Goal: Task Accomplishment & Management: Manage account settings

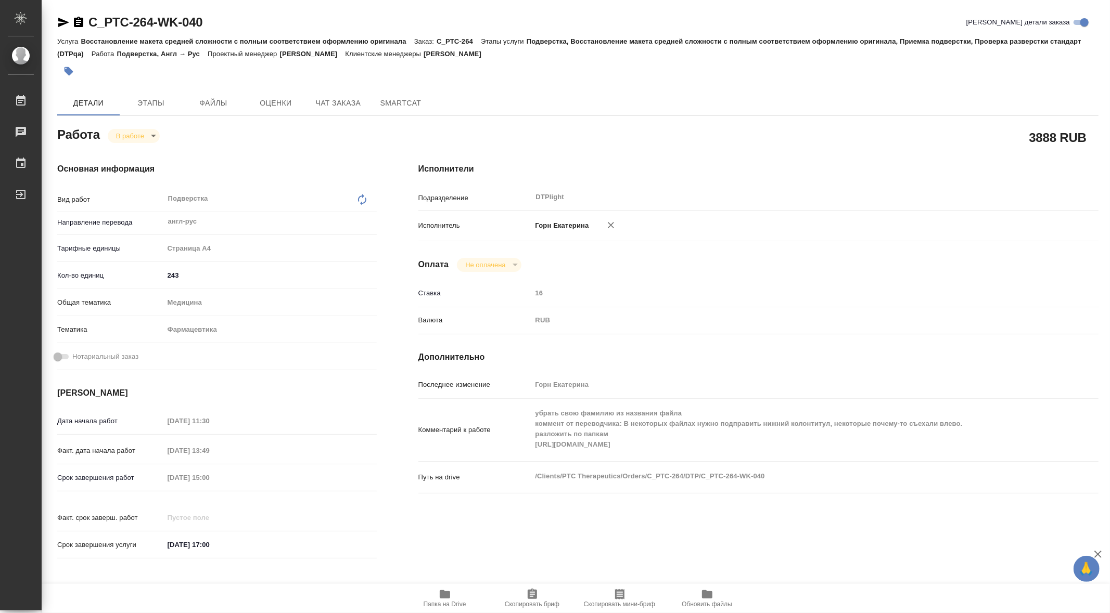
click at [904, 168] on h4 "Исполнители" at bounding box center [758, 169] width 680 height 12
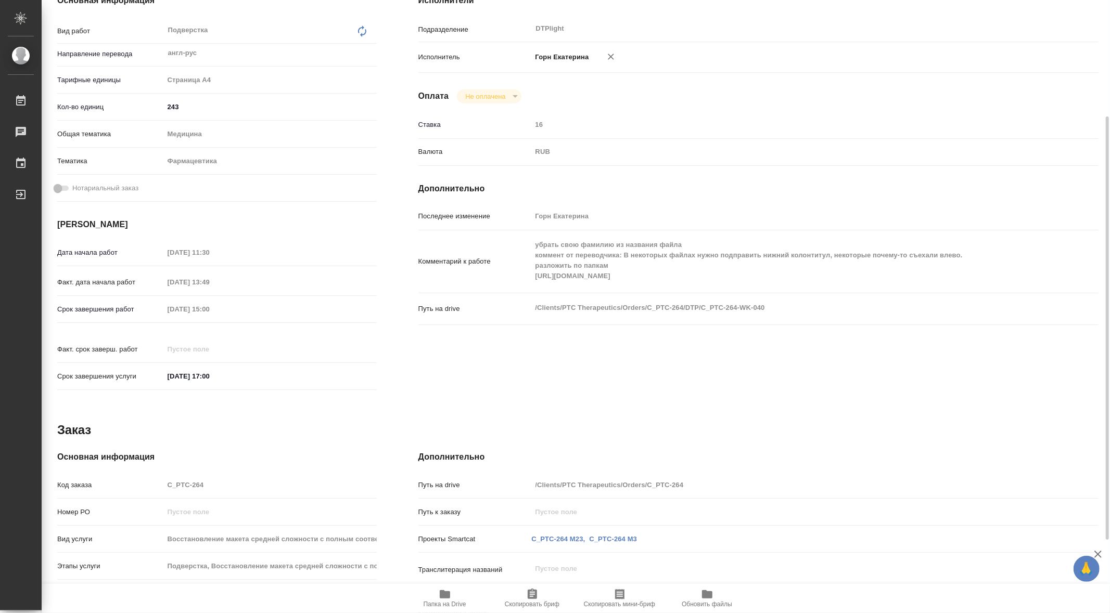
scroll to position [274, 0]
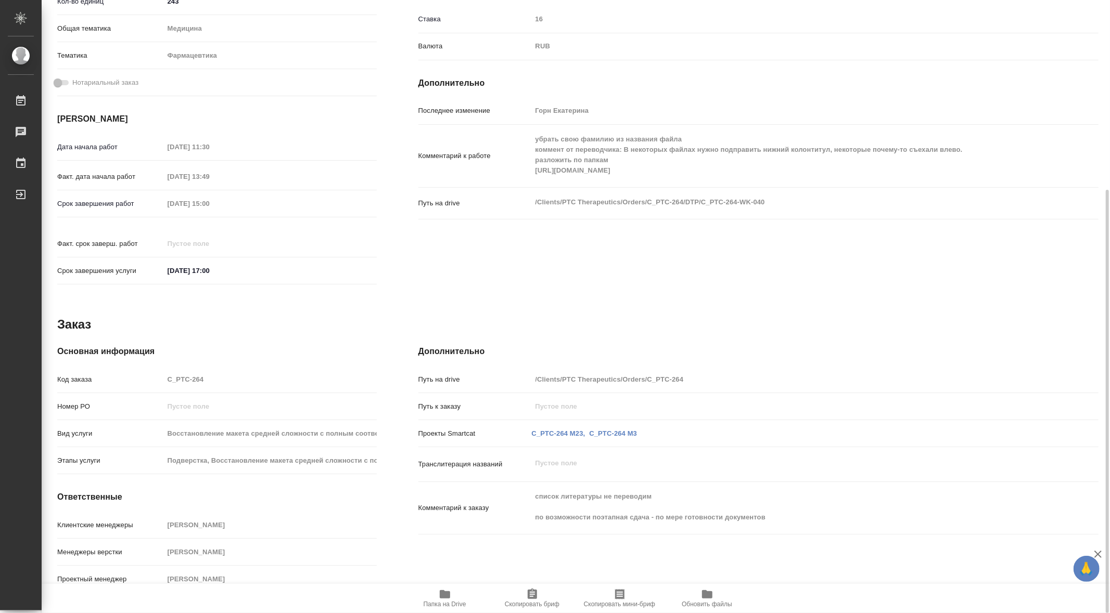
click at [439, 603] on span "Папка на Drive" at bounding box center [444, 604] width 43 height 7
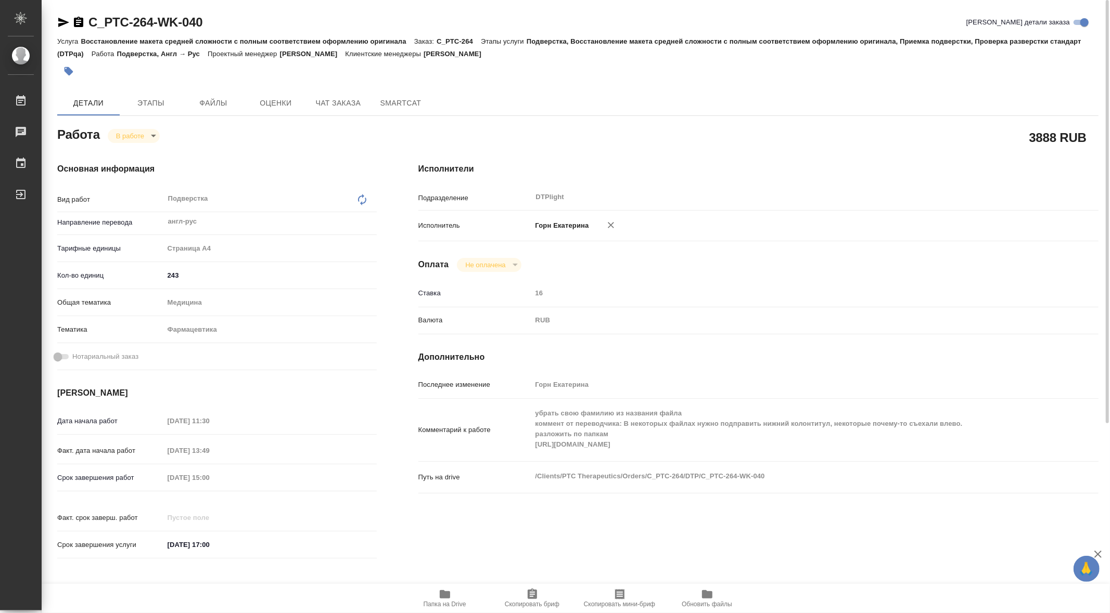
click at [152, 136] on body "🙏 .cls-1 fill:#fff; AWATERA Gorn Ekaterina Работы 0 Чаты График Выйти C_PTC-264…" at bounding box center [555, 306] width 1110 height 613
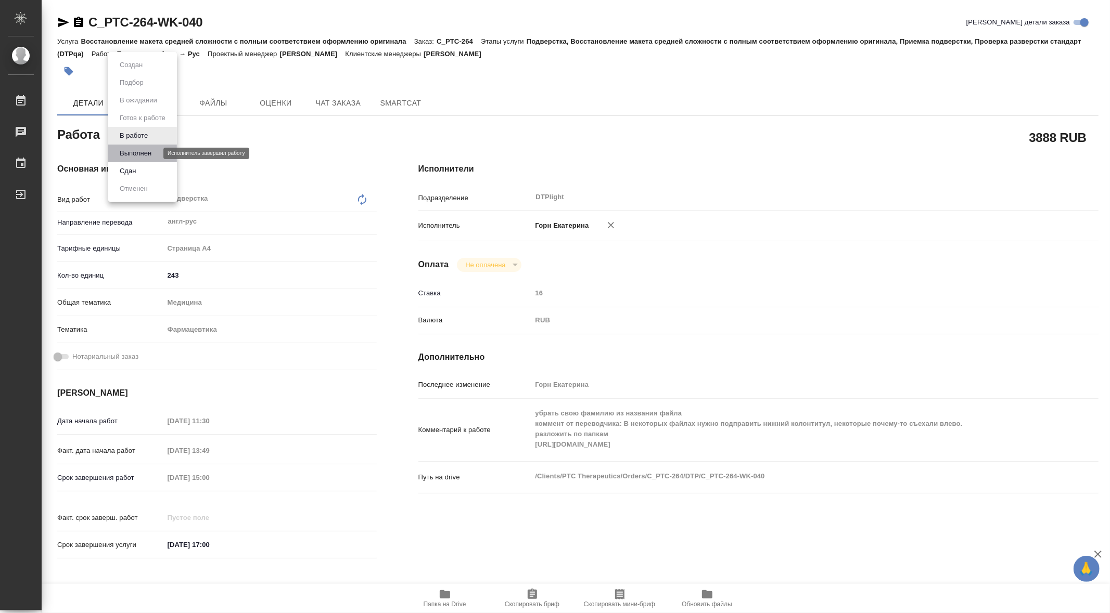
click at [154, 149] on button "Выполнен" at bounding box center [136, 153] width 38 height 11
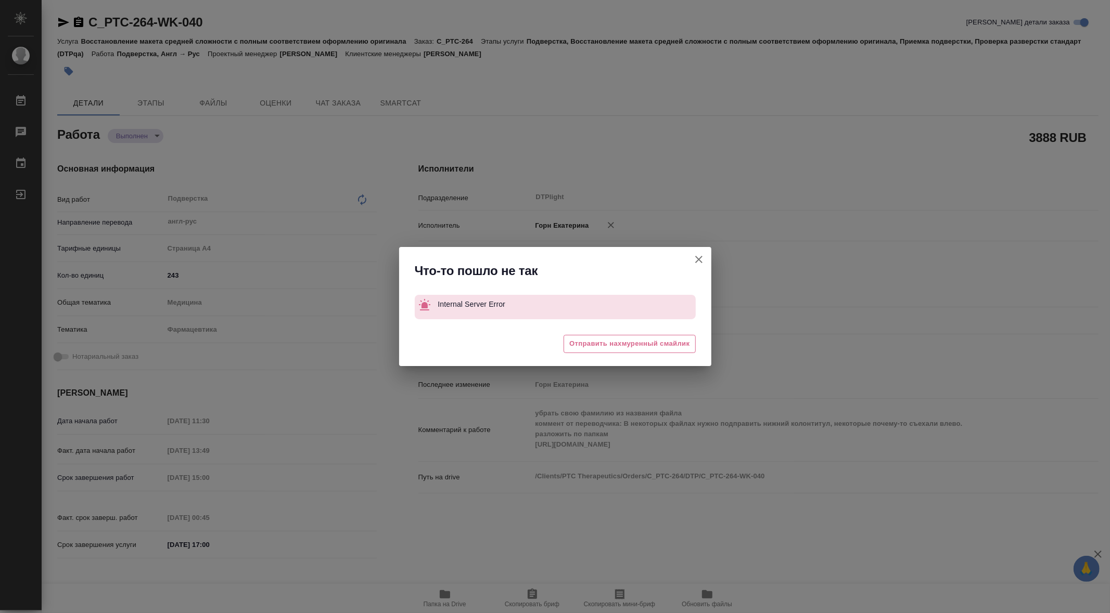
type textarea "x"
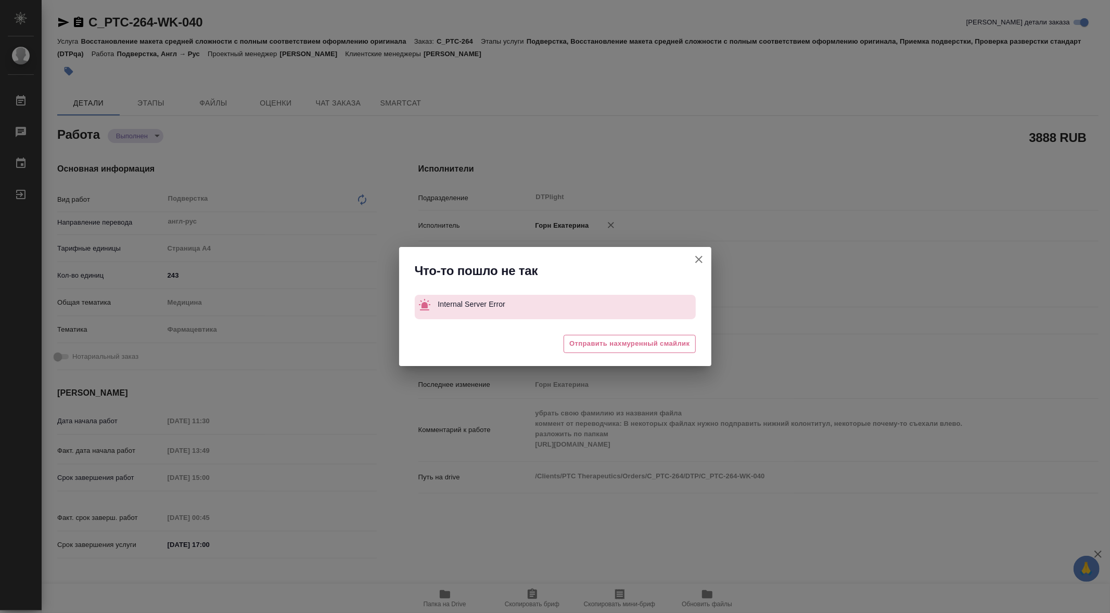
type textarea "x"
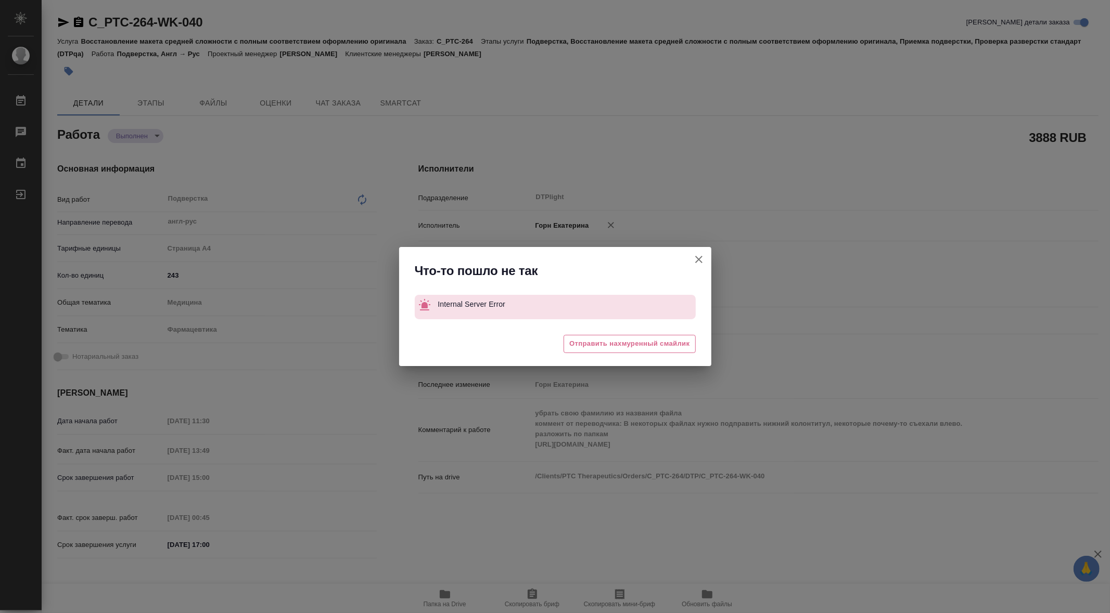
click at [701, 257] on icon "button" at bounding box center [698, 259] width 7 height 7
type textarea "x"
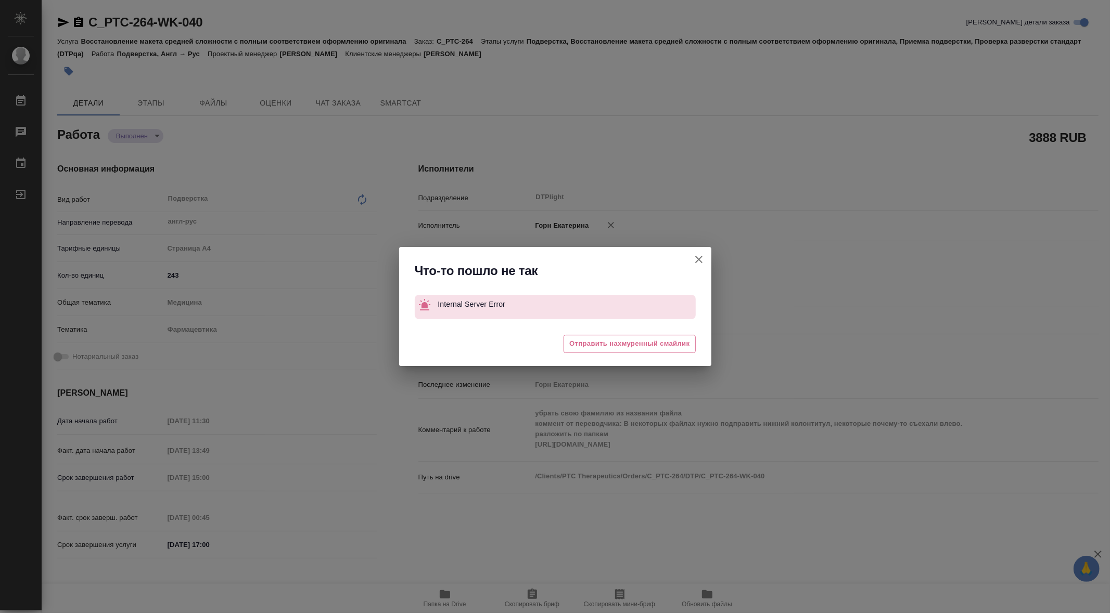
type textarea "x"
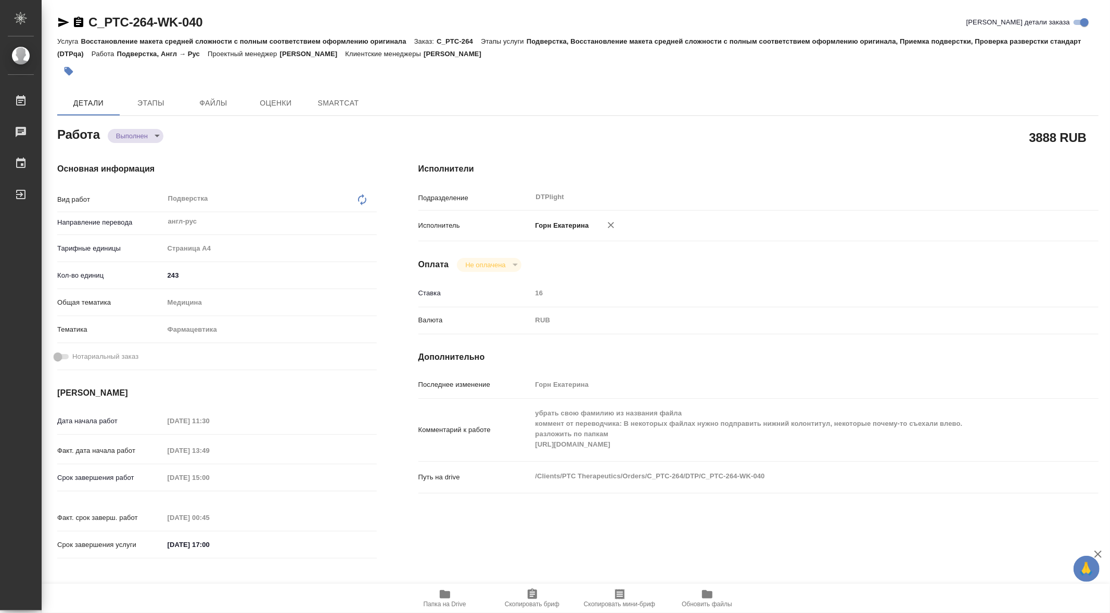
type textarea "x"
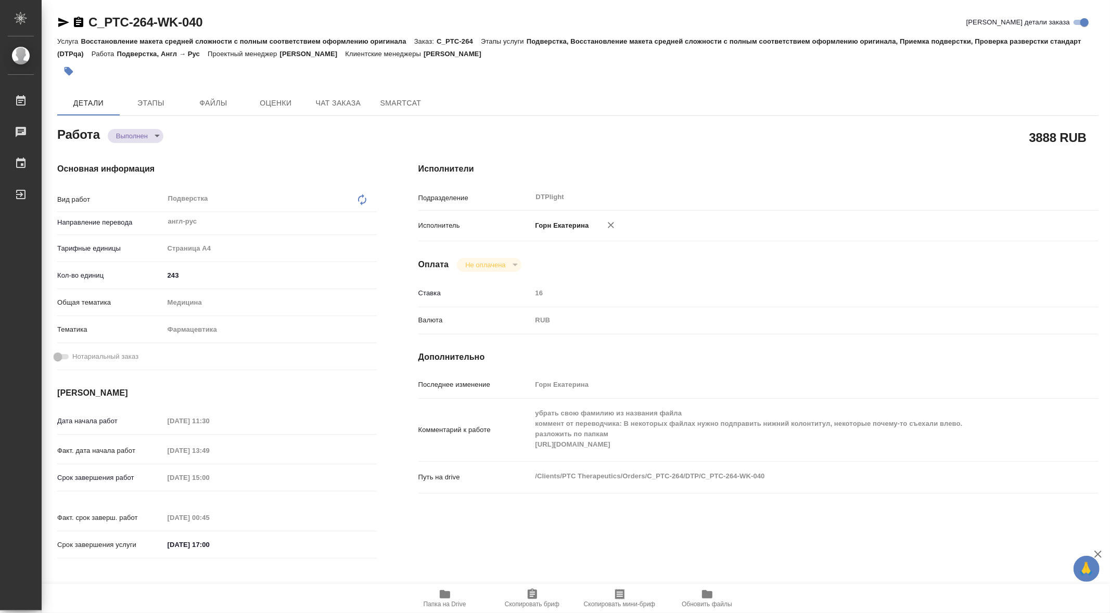
type textarea "x"
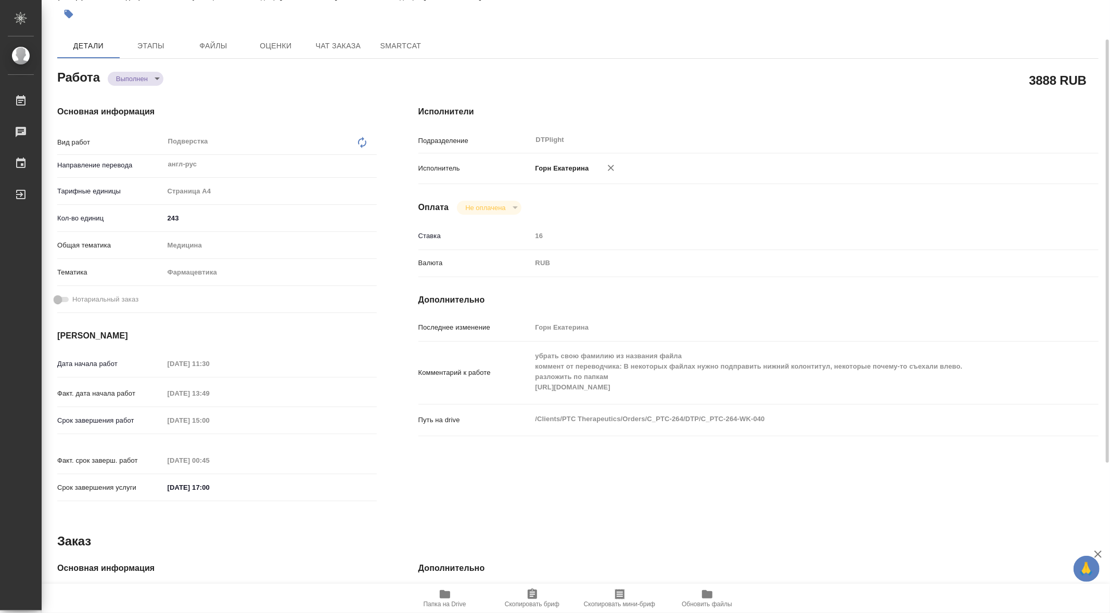
type textarea "x"
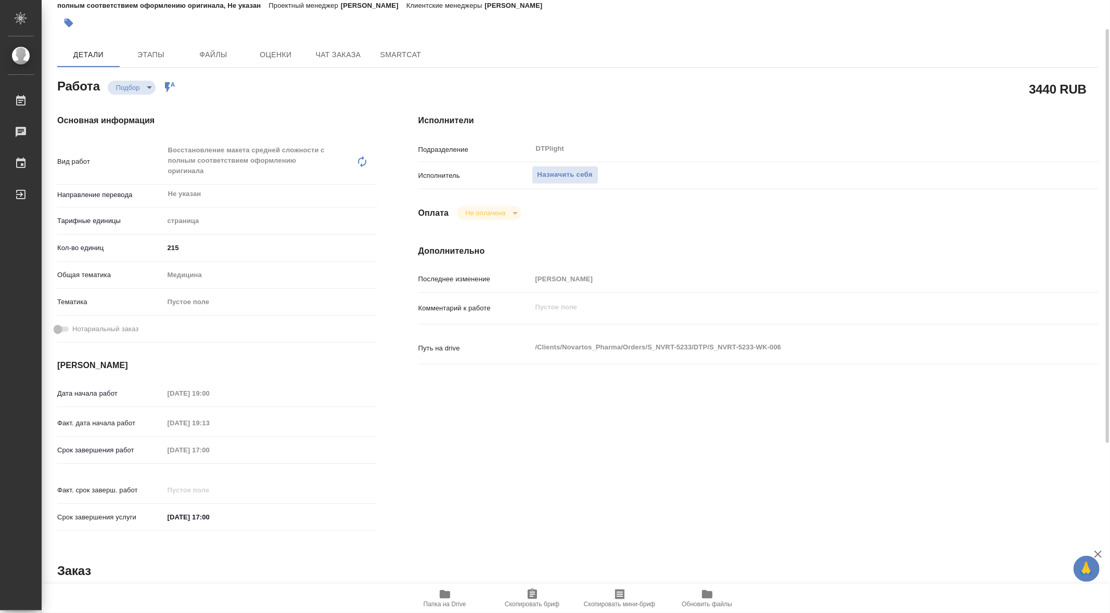
scroll to position [50, 0]
click at [441, 599] on icon "button" at bounding box center [445, 594] width 12 height 12
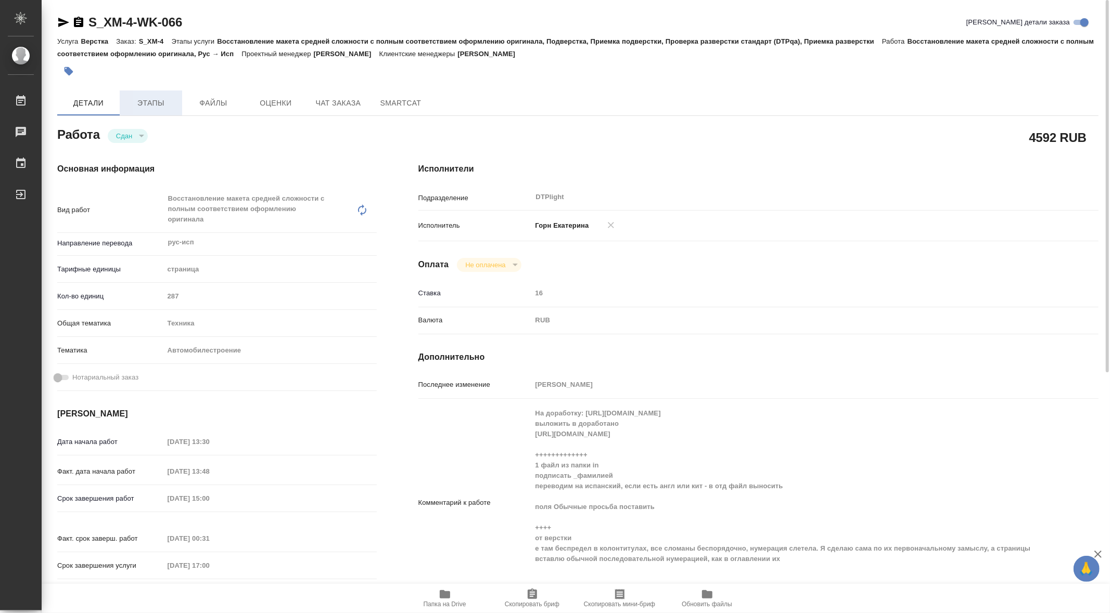
click at [147, 101] on span "Этапы" at bounding box center [151, 103] width 50 height 13
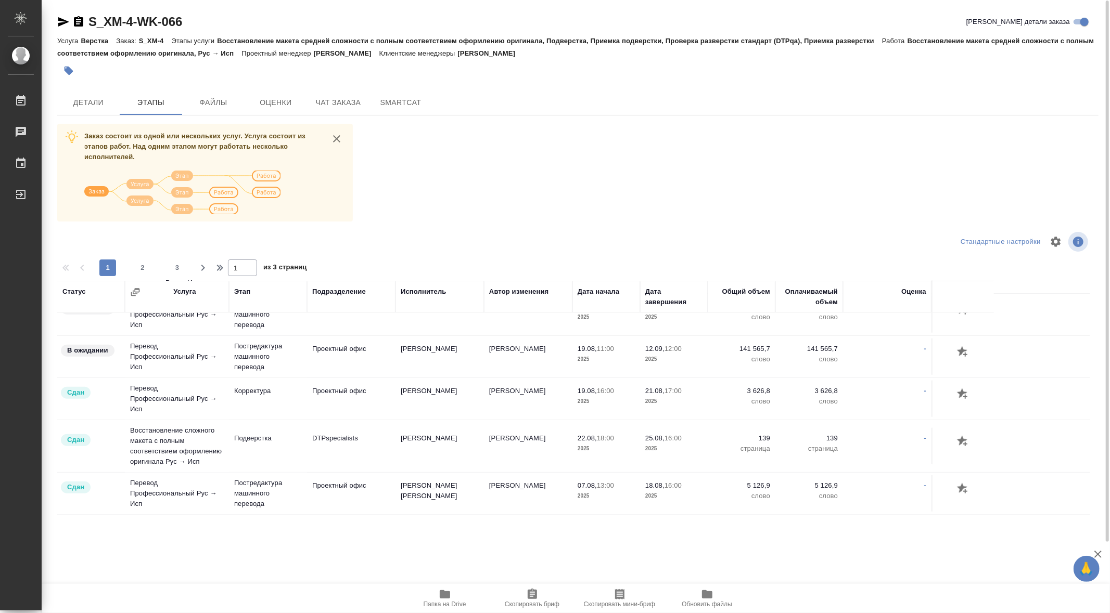
scroll to position [1117, 0]
click at [142, 264] on span "2" at bounding box center [142, 268] width 17 height 10
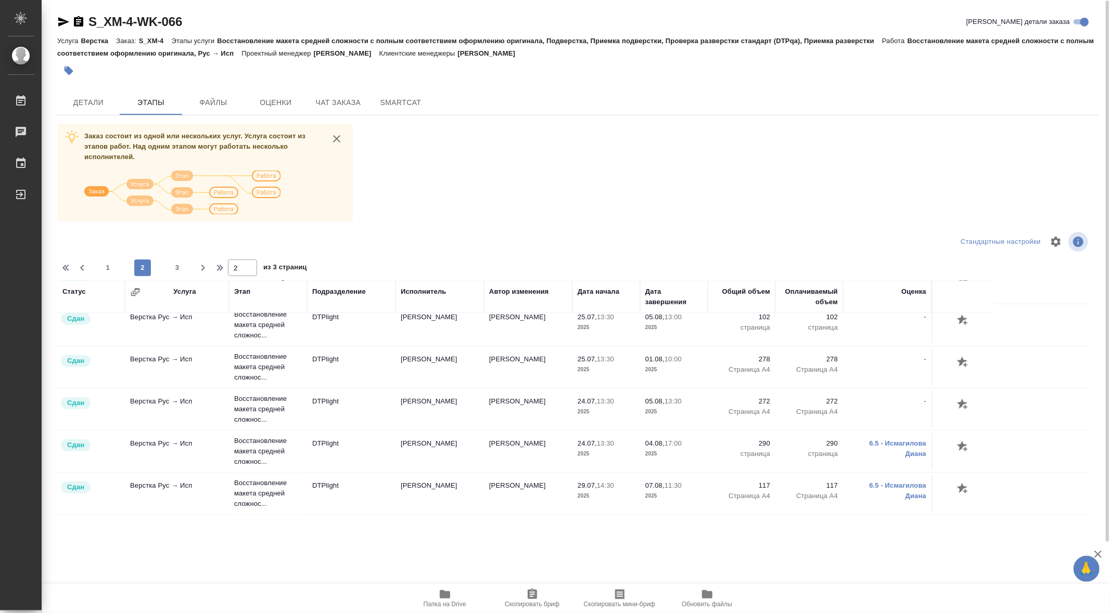
scroll to position [956, 0]
click at [177, 271] on span "3" at bounding box center [177, 268] width 17 height 10
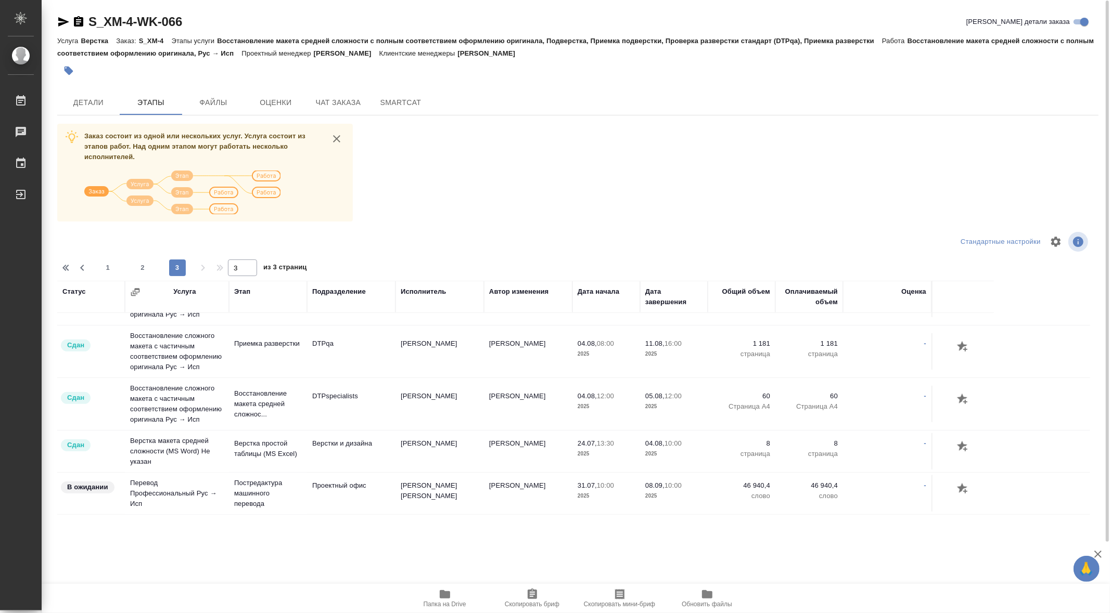
scroll to position [741, 0]
click at [144, 268] on span "2" at bounding box center [142, 268] width 17 height 10
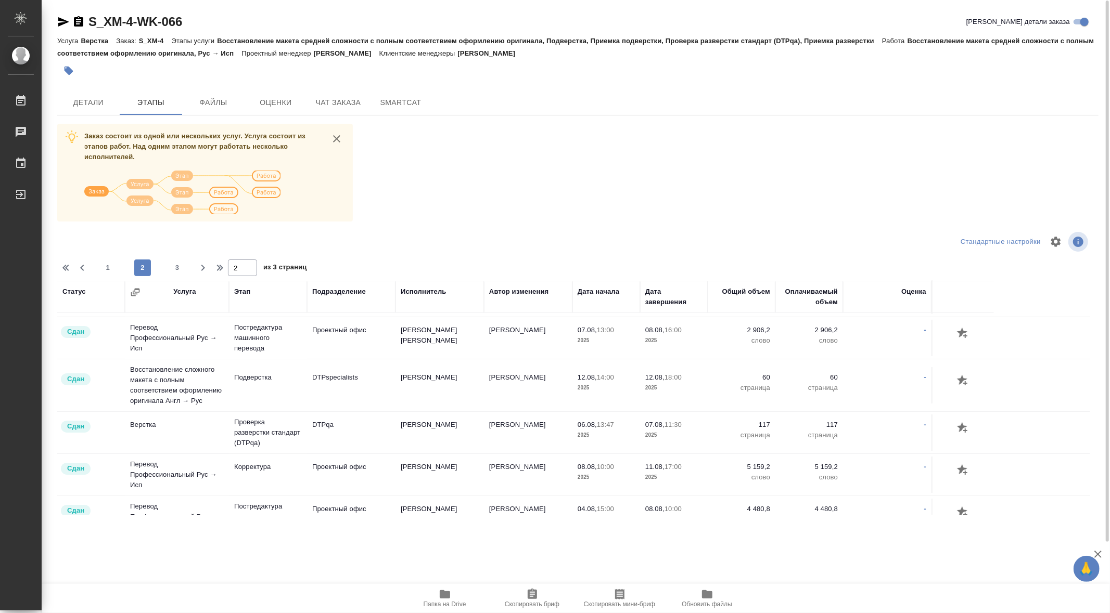
scroll to position [0, 0]
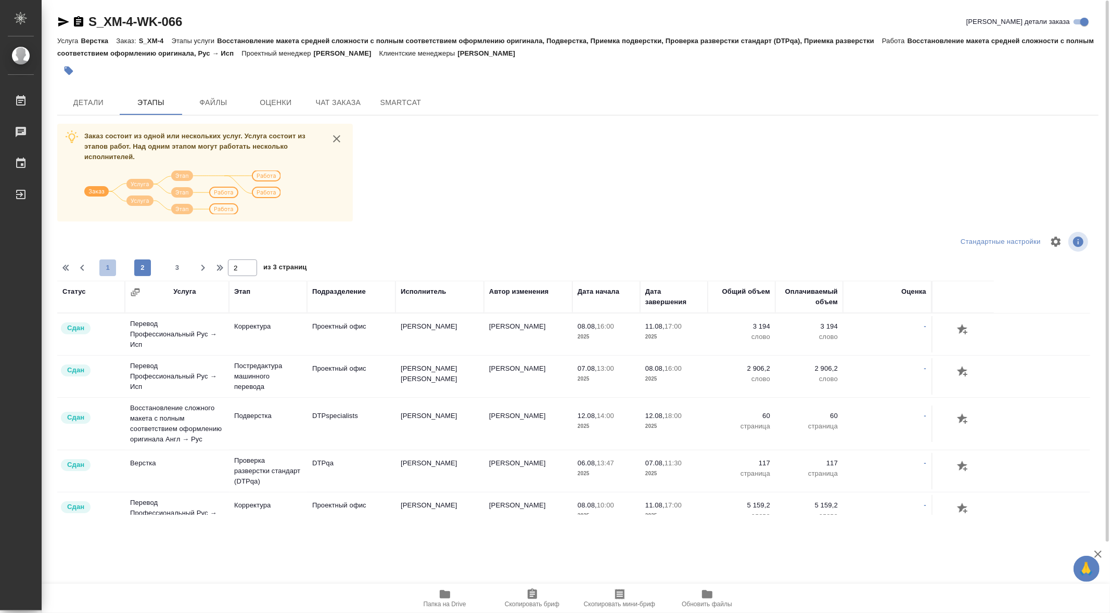
click at [107, 264] on span "1" at bounding box center [107, 268] width 17 height 10
type input "1"
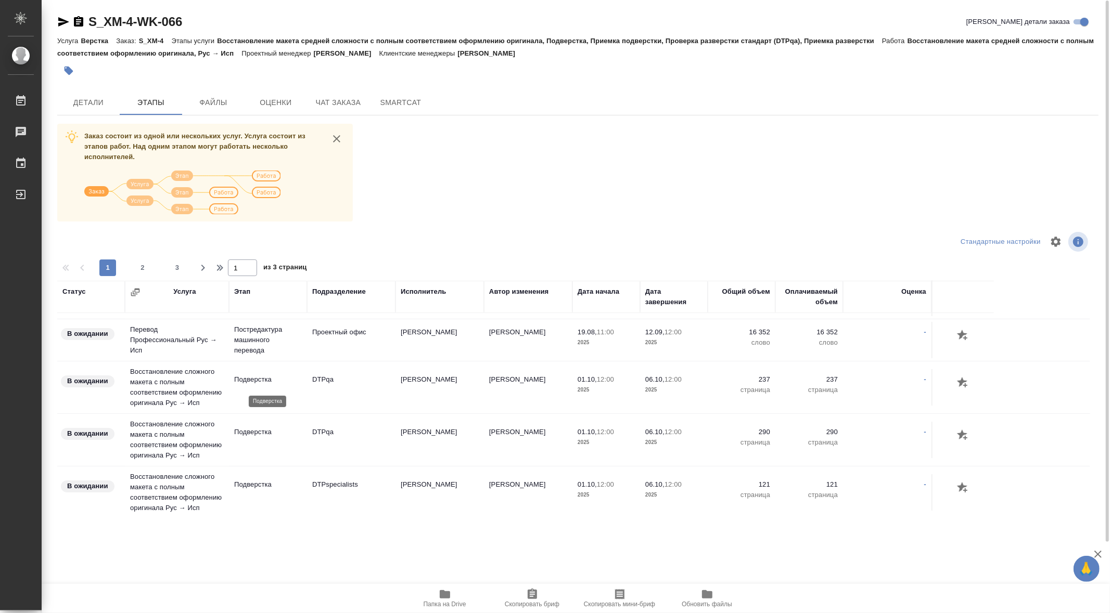
scroll to position [81, 0]
click at [260, 435] on p "Подверстка" at bounding box center [268, 430] width 68 height 10
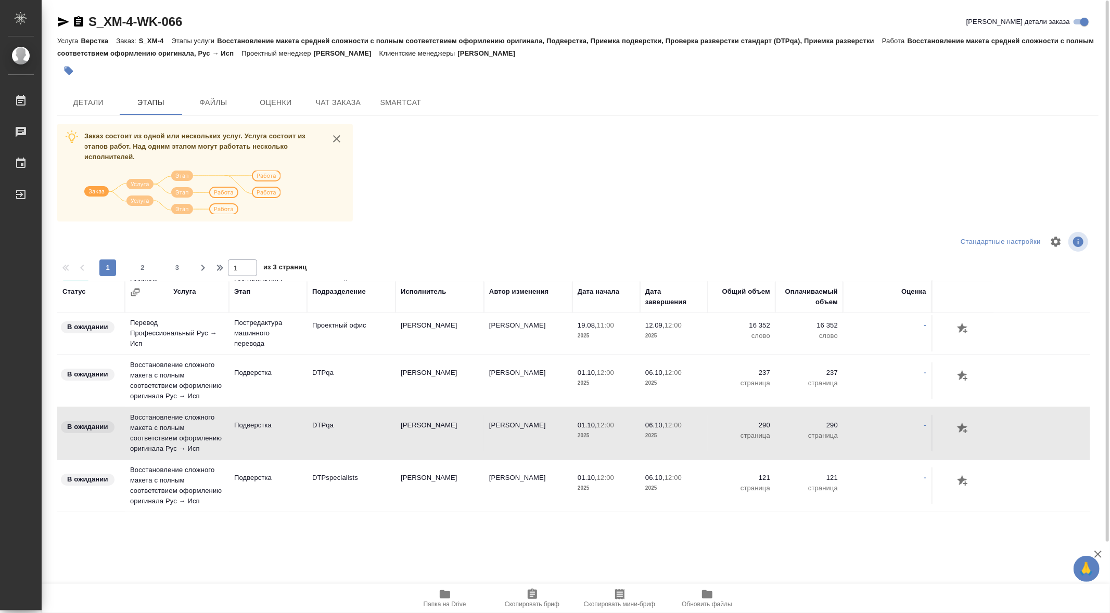
scroll to position [85, 0]
click at [84, 101] on span "Детали" at bounding box center [88, 102] width 50 height 13
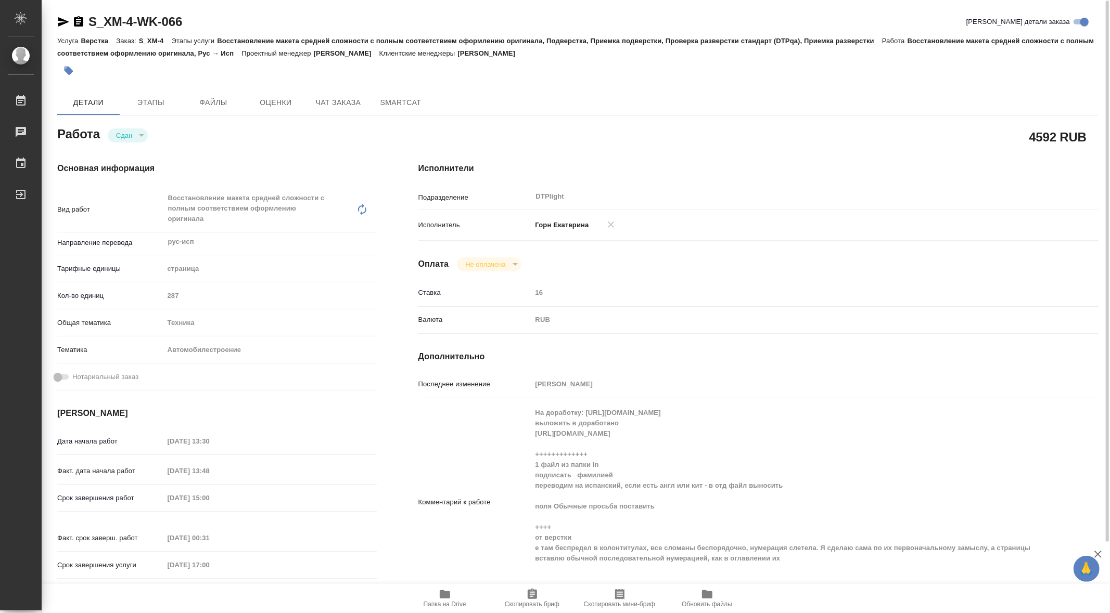
type textarea "x"
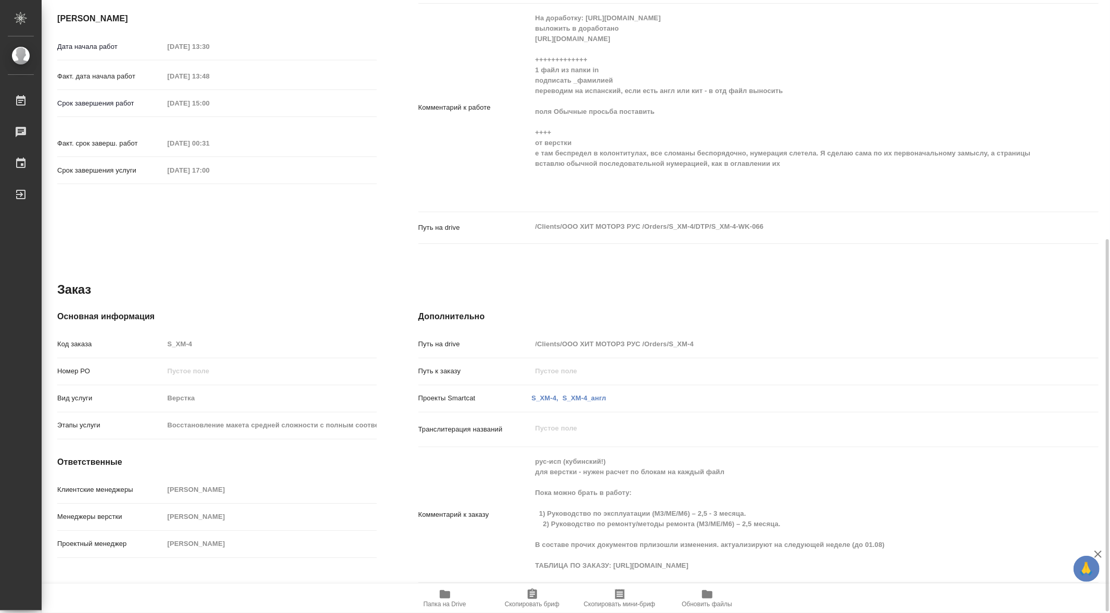
scroll to position [395, 0]
click at [867, 273] on div "Работа Сдан closed 4592 RUB Основная информация Вид работ Восстановление макета…" at bounding box center [577, 158] width 1041 height 858
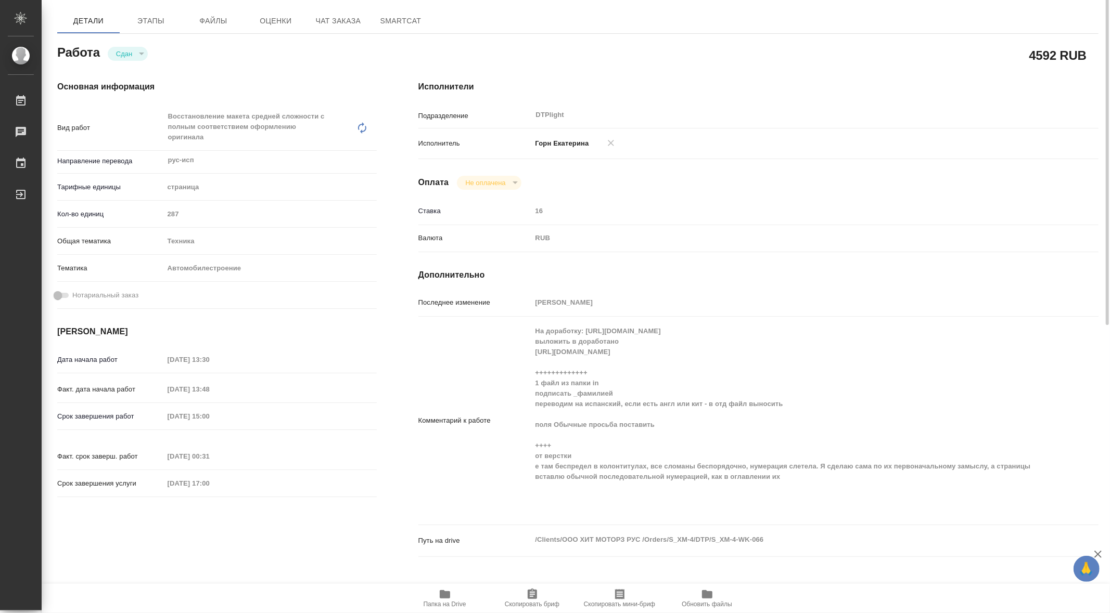
scroll to position [0, 0]
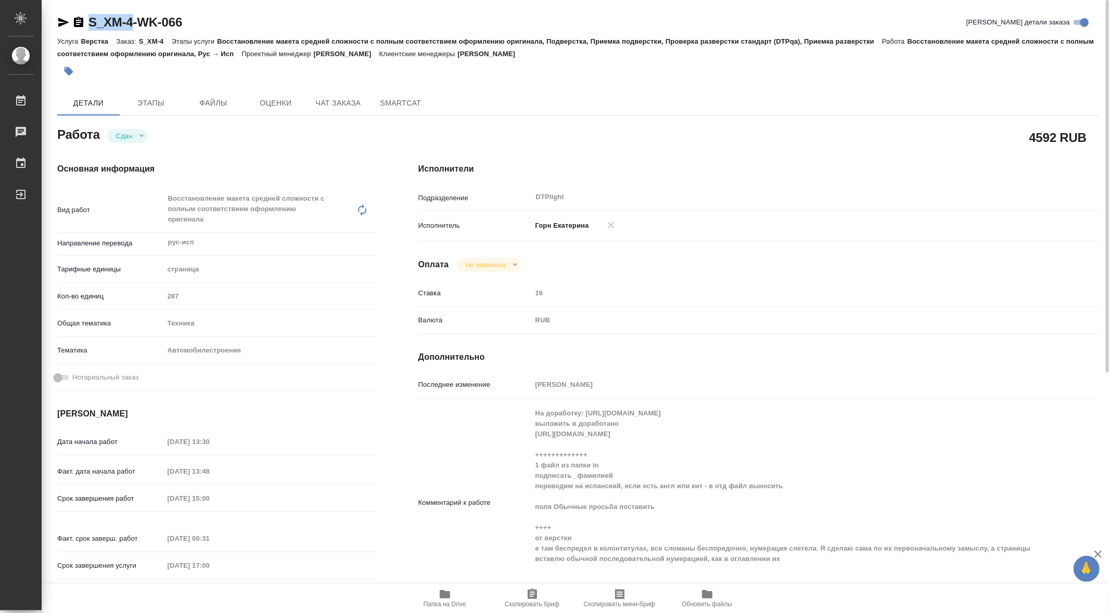
drag, startPoint x: 86, startPoint y: 5, endPoint x: 136, endPoint y: 30, distance: 55.4
click at [136, 30] on div "S_XM-4-WK-066 Кратко детали заказа Услуга Верстка Заказ: S_XM-4 Этапы услуги Во…" at bounding box center [578, 504] width 1052 height 1009
copy link "S_XM-4"
type textarea "x"
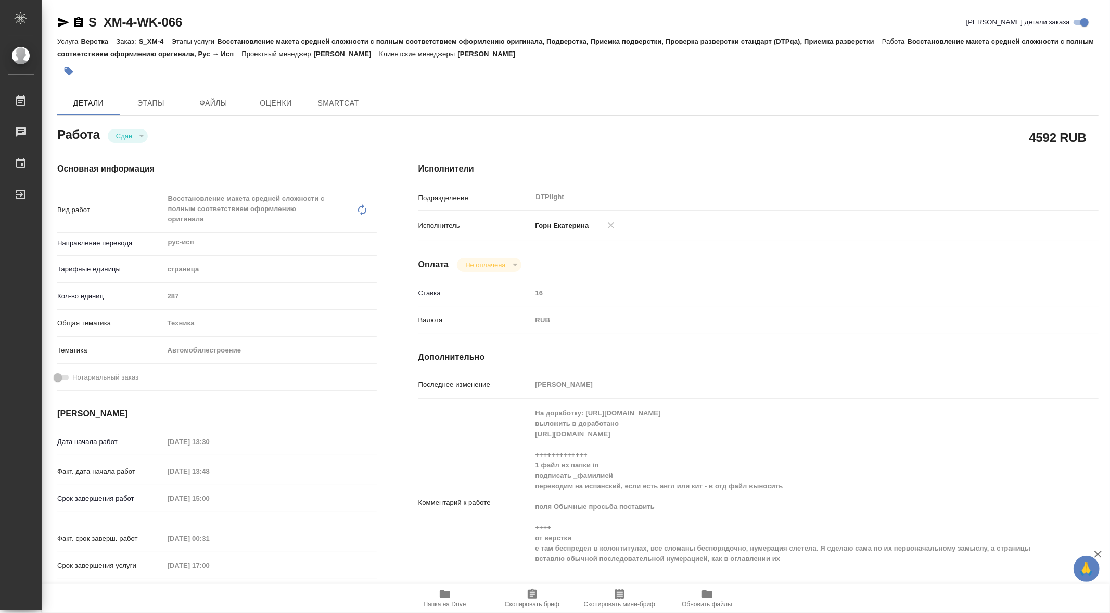
type textarea "x"
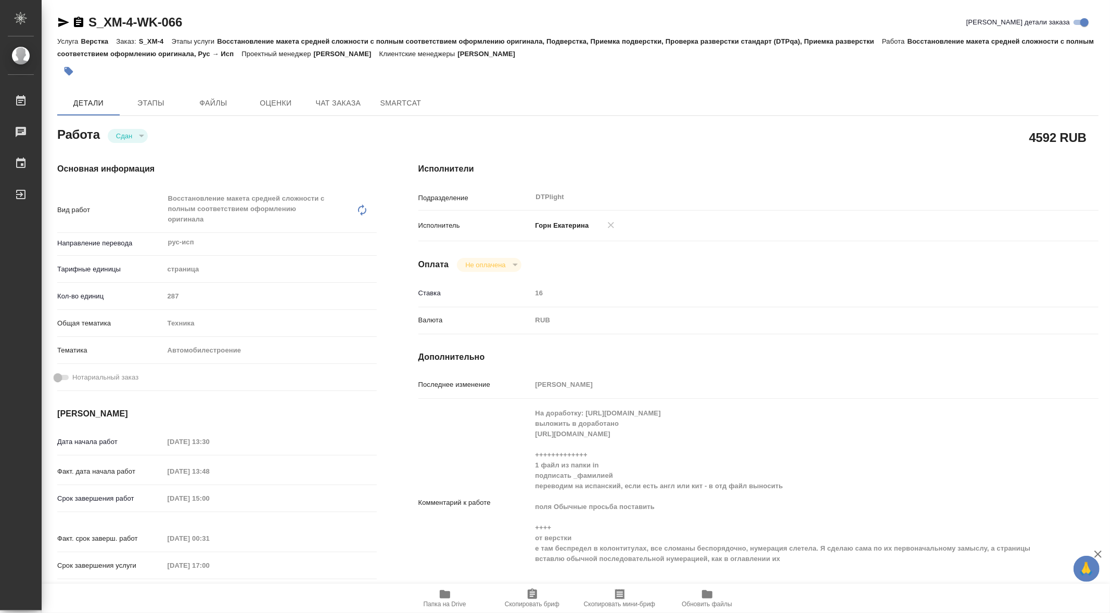
type textarea "x"
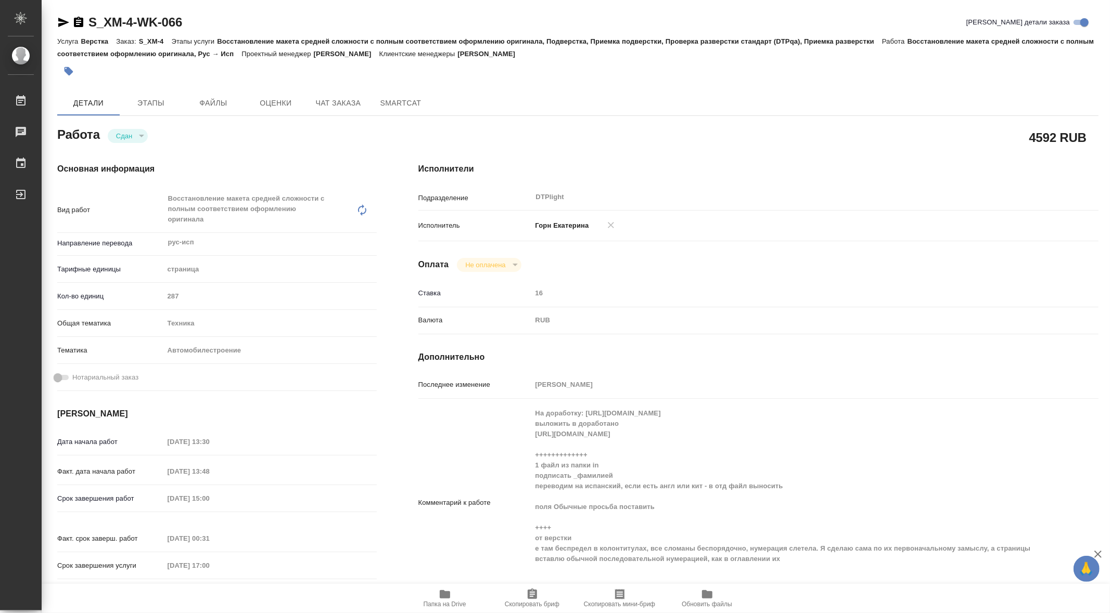
type textarea "x"
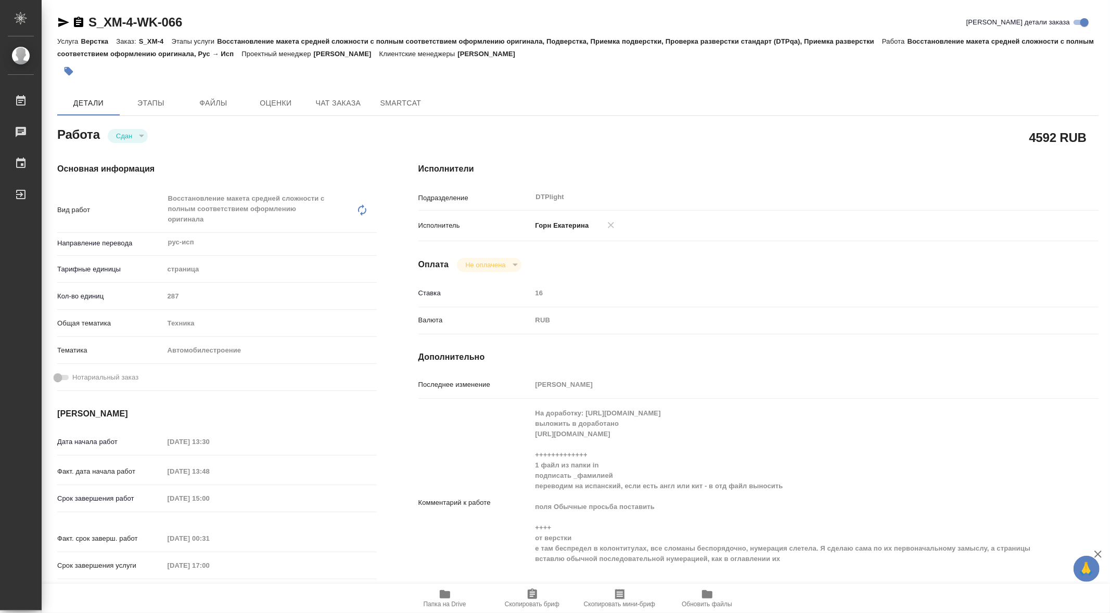
type textarea "x"
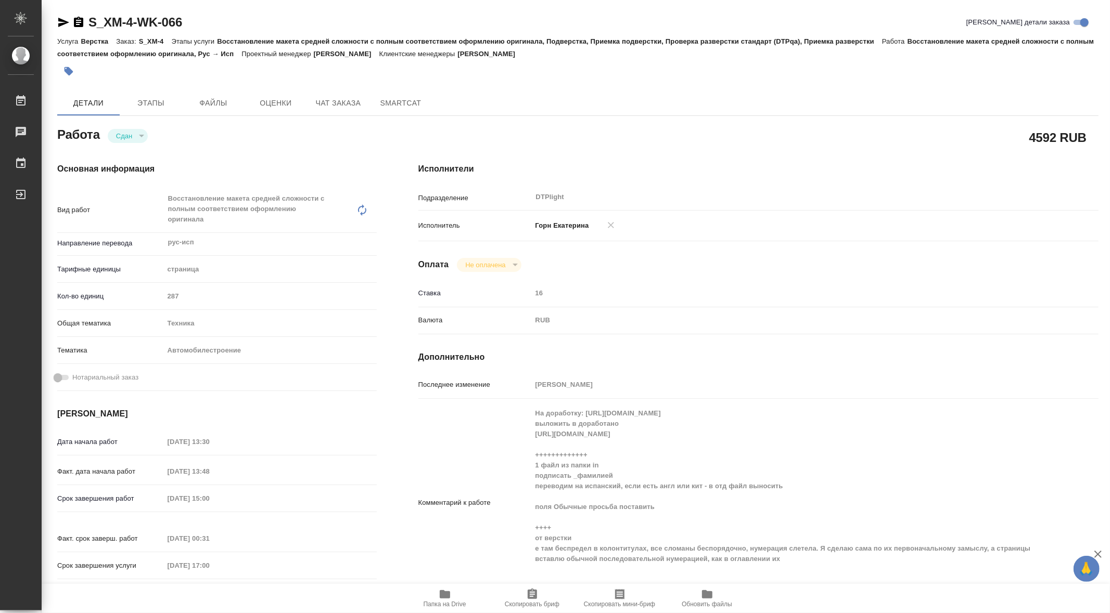
type textarea "x"
click at [342, 101] on span "Чат заказа" at bounding box center [338, 103] width 50 height 13
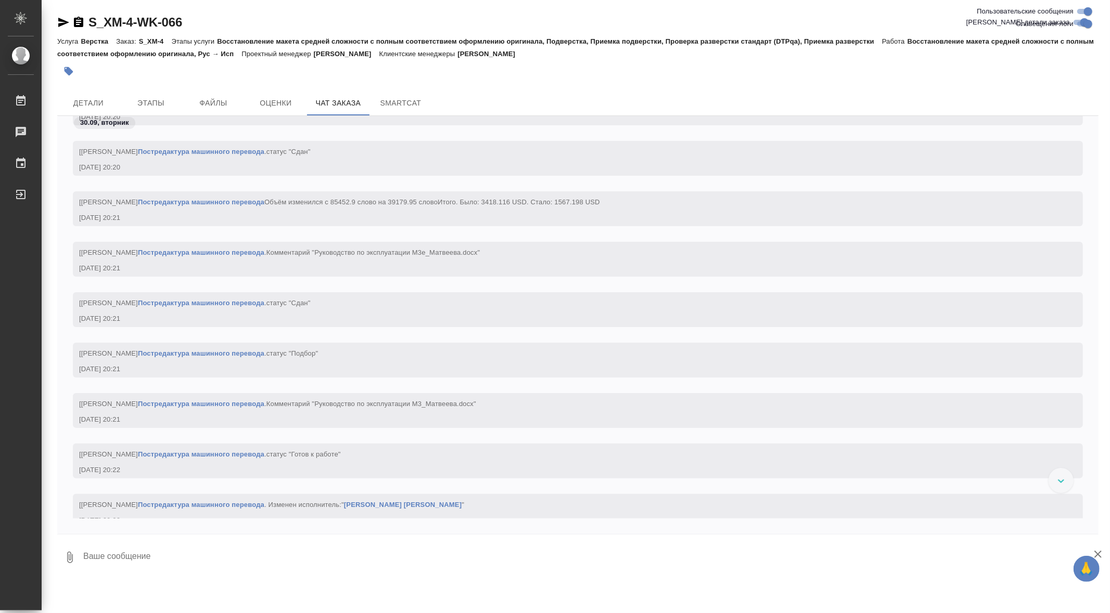
scroll to position [86616, 0]
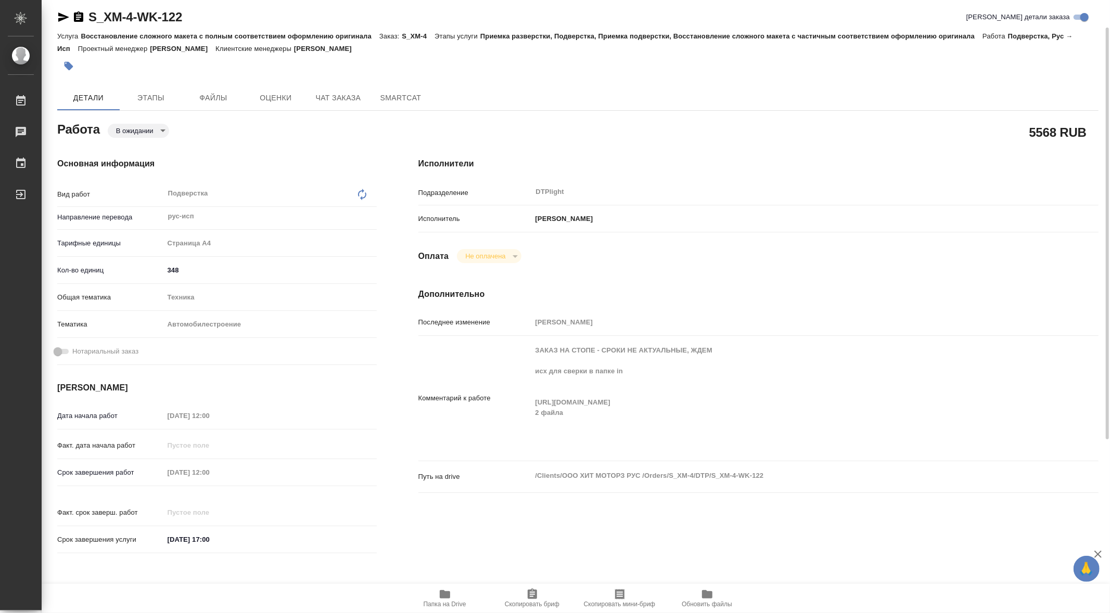
scroll to position [1, 0]
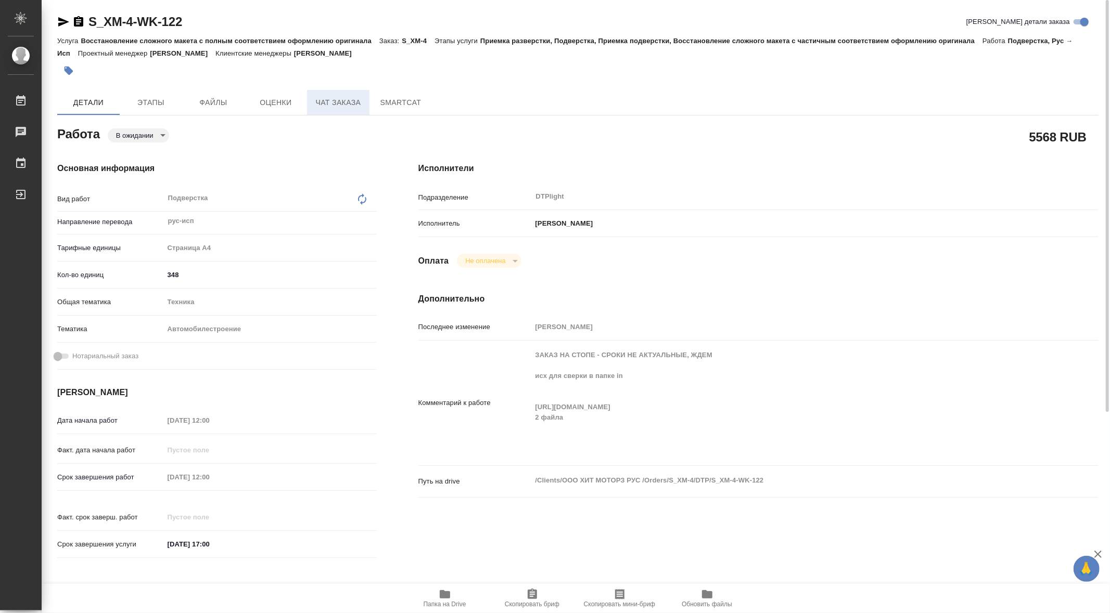
click at [342, 99] on span "Чат заказа" at bounding box center [338, 102] width 50 height 13
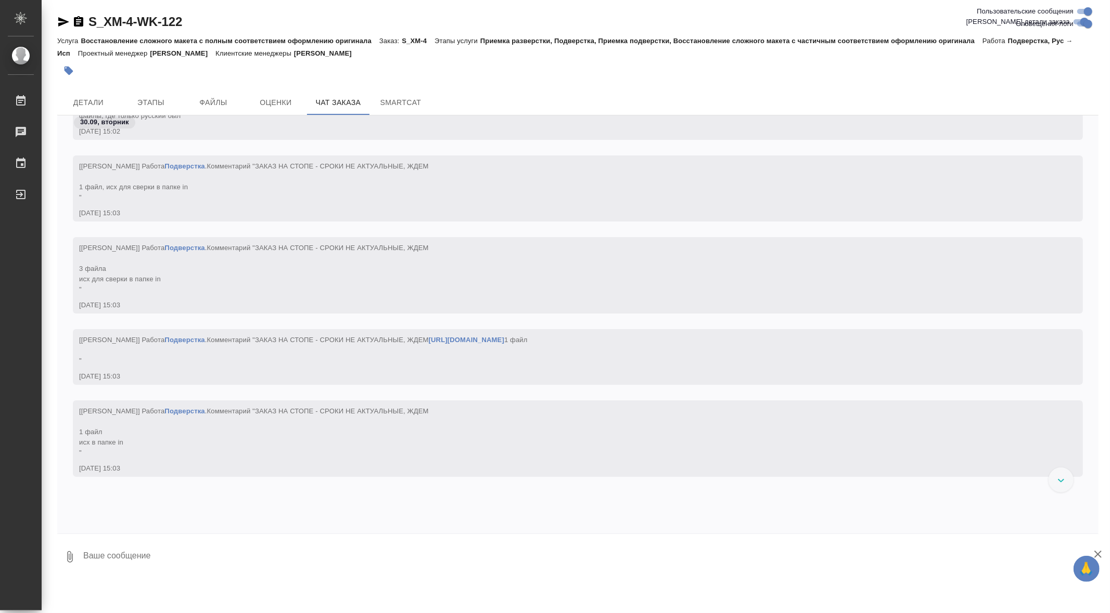
scroll to position [85517, 0]
click at [429, 343] on link "[URL][DOMAIN_NAME]" at bounding box center [466, 340] width 75 height 8
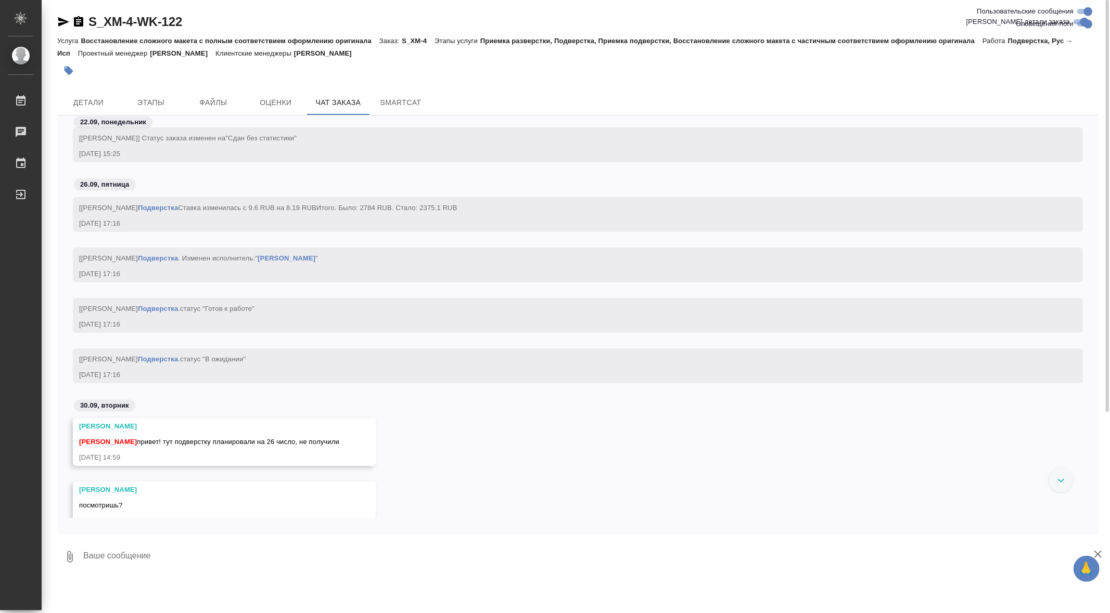
scroll to position [84632, 0]
click at [178, 365] on link "Подверстка" at bounding box center [158, 361] width 40 height 8
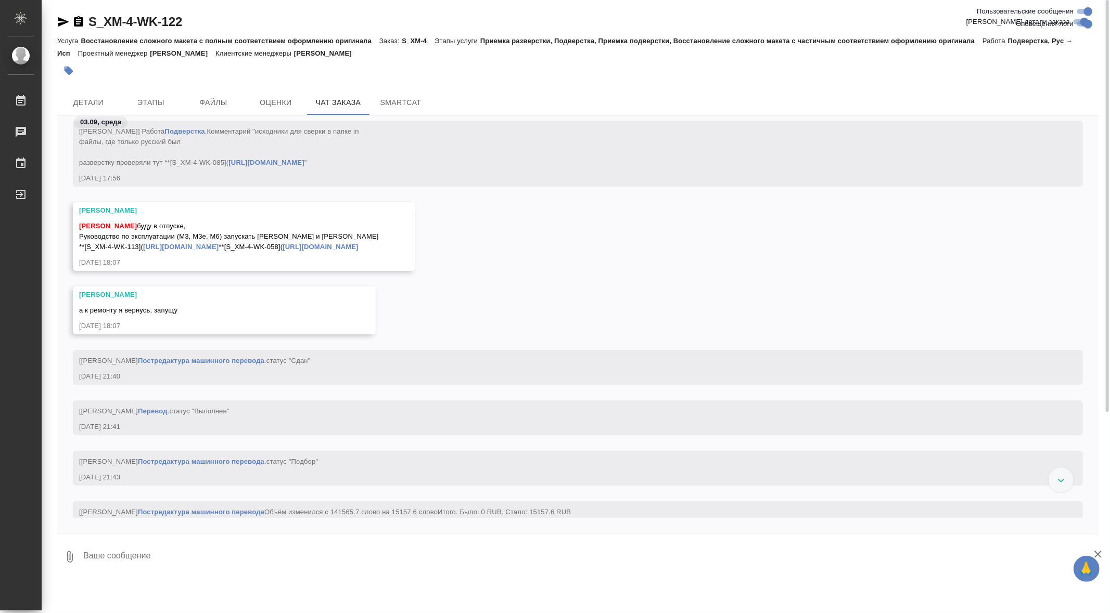
scroll to position [81091, 0]
click at [218, 253] on link "[URL][DOMAIN_NAME]" at bounding box center [180, 250] width 75 height 8
click at [282, 253] on link "[URL][DOMAIN_NAME]" at bounding box center [319, 250] width 75 height 8
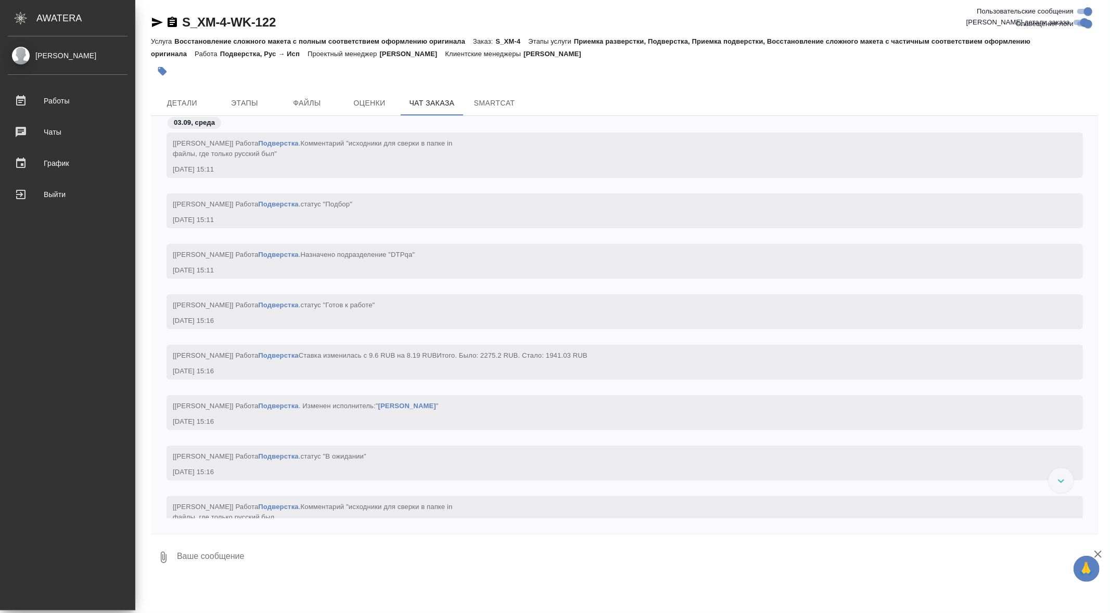
scroll to position [80652, 0]
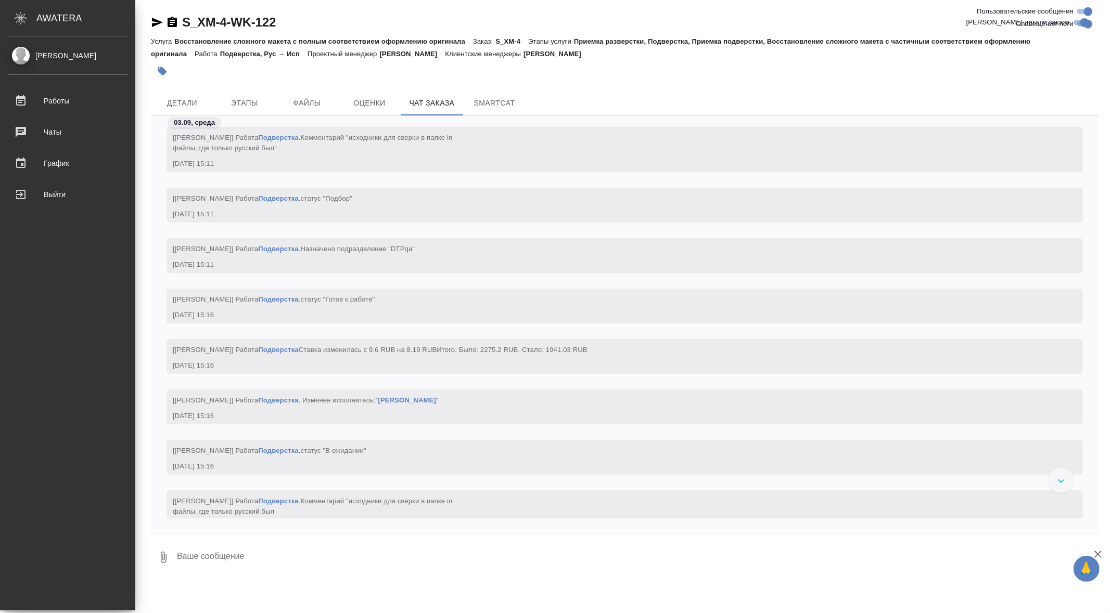
click at [284, 303] on link "Подверстка" at bounding box center [278, 299] width 40 height 8
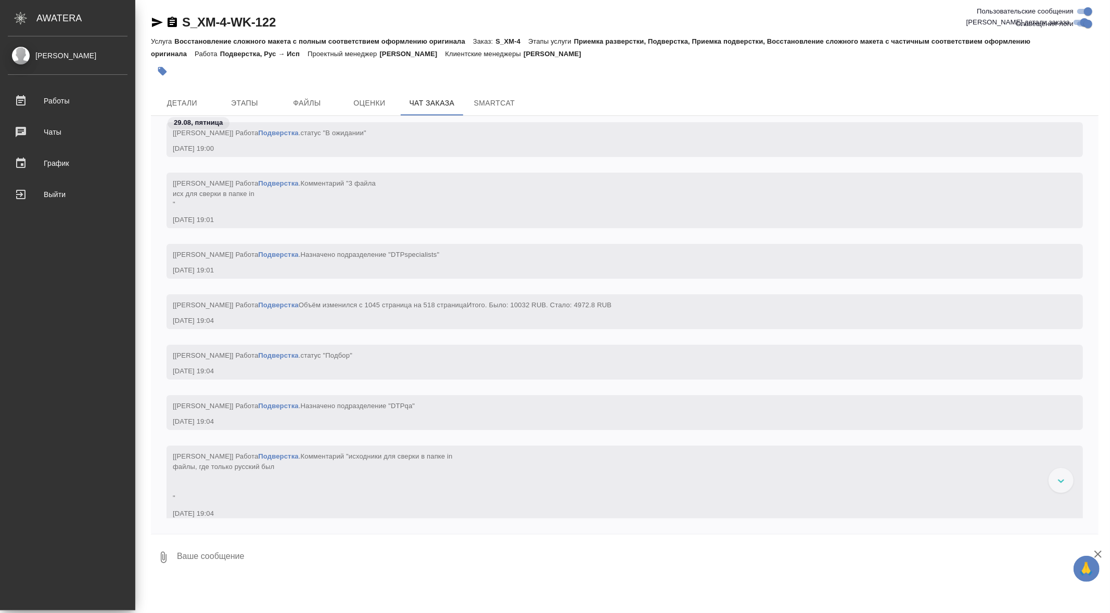
scroll to position [79246, 0]
click at [276, 304] on link "Подверстка" at bounding box center [278, 306] width 40 height 8
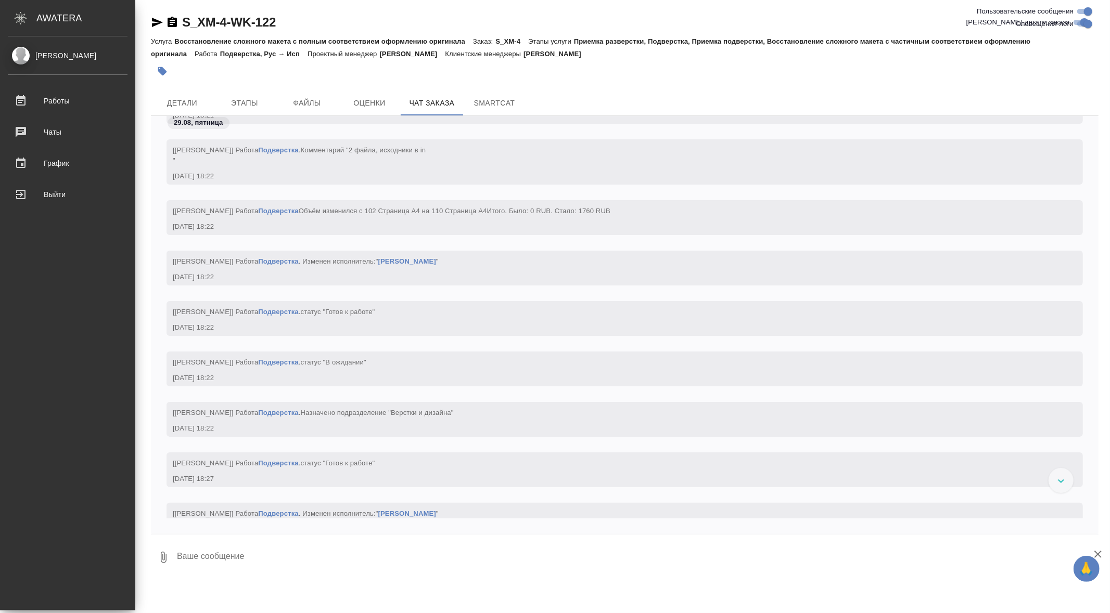
scroll to position [76479, 0]
click at [289, 267] on link "Подверстка" at bounding box center [278, 264] width 40 height 8
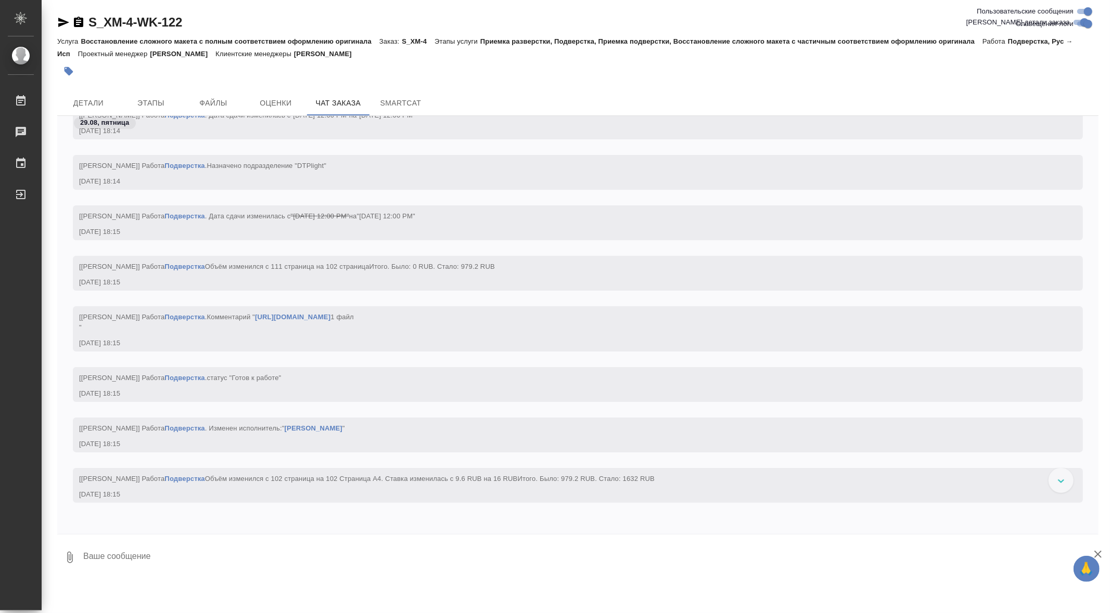
scroll to position [75735, 0]
click at [196, 321] on link "Подверстка" at bounding box center [184, 317] width 40 height 8
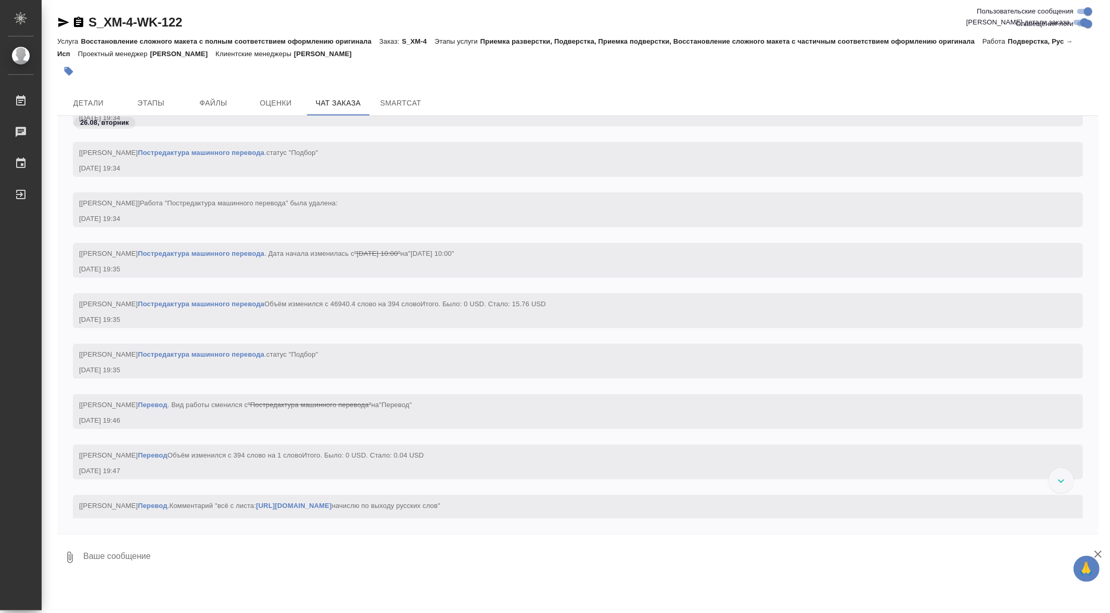
scroll to position [73985, 0]
click at [155, 98] on span "Этапы" at bounding box center [151, 103] width 50 height 13
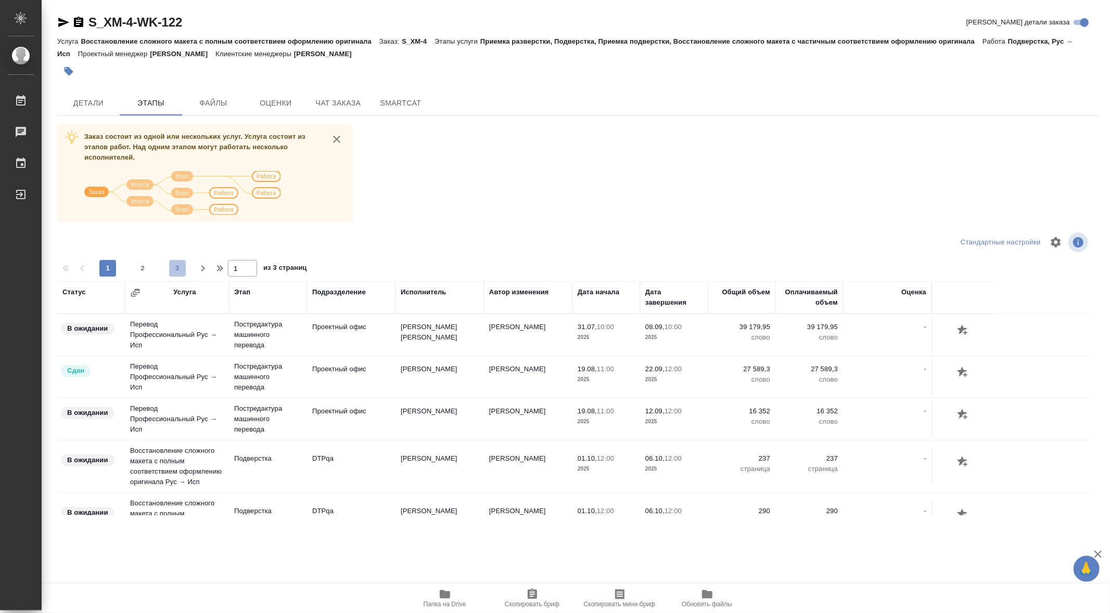
click at [174, 265] on span "3" at bounding box center [177, 268] width 17 height 10
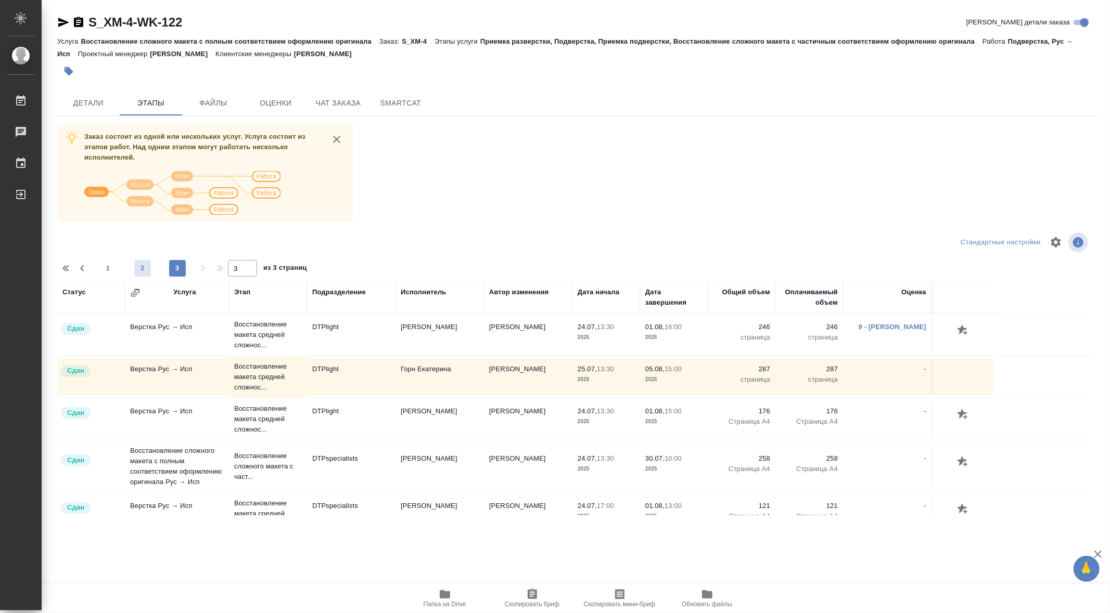
click at [141, 267] on span "2" at bounding box center [142, 268] width 17 height 10
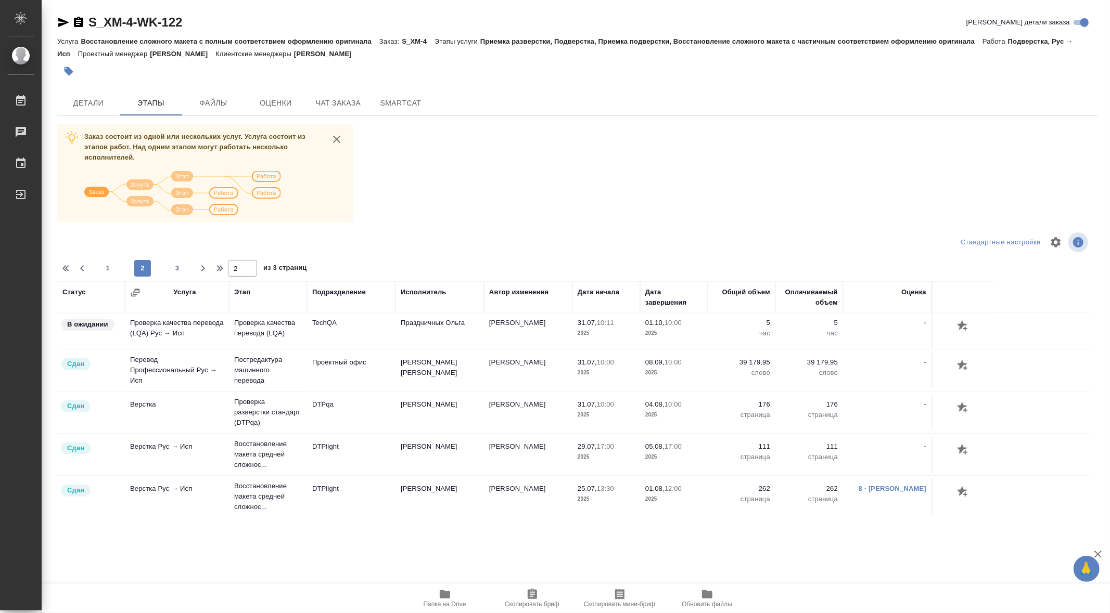
scroll to position [956, 0]
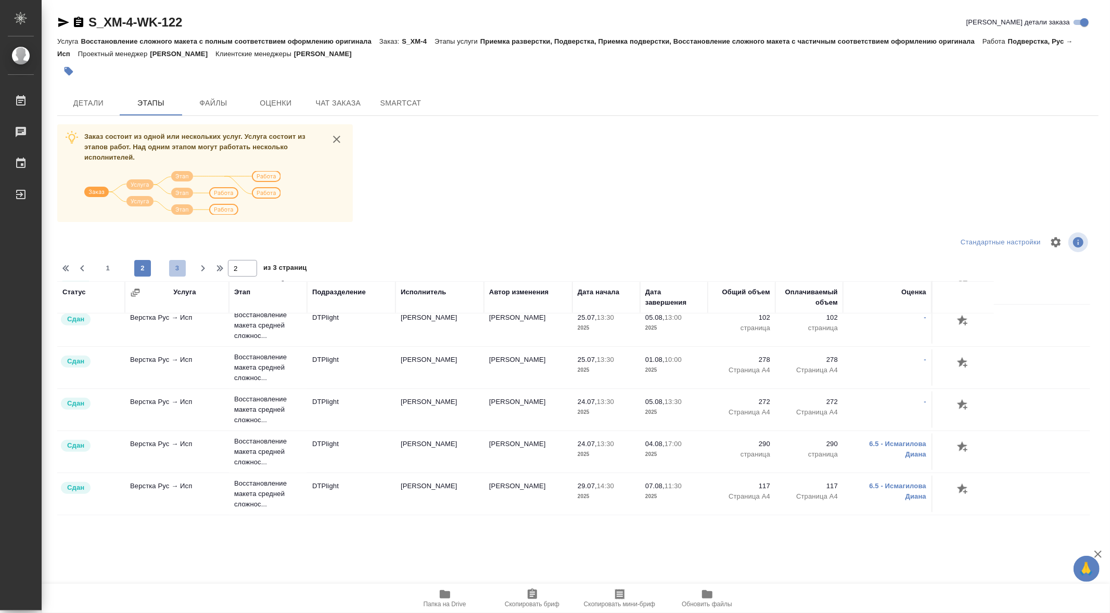
click at [176, 262] on button "3" at bounding box center [177, 268] width 17 height 17
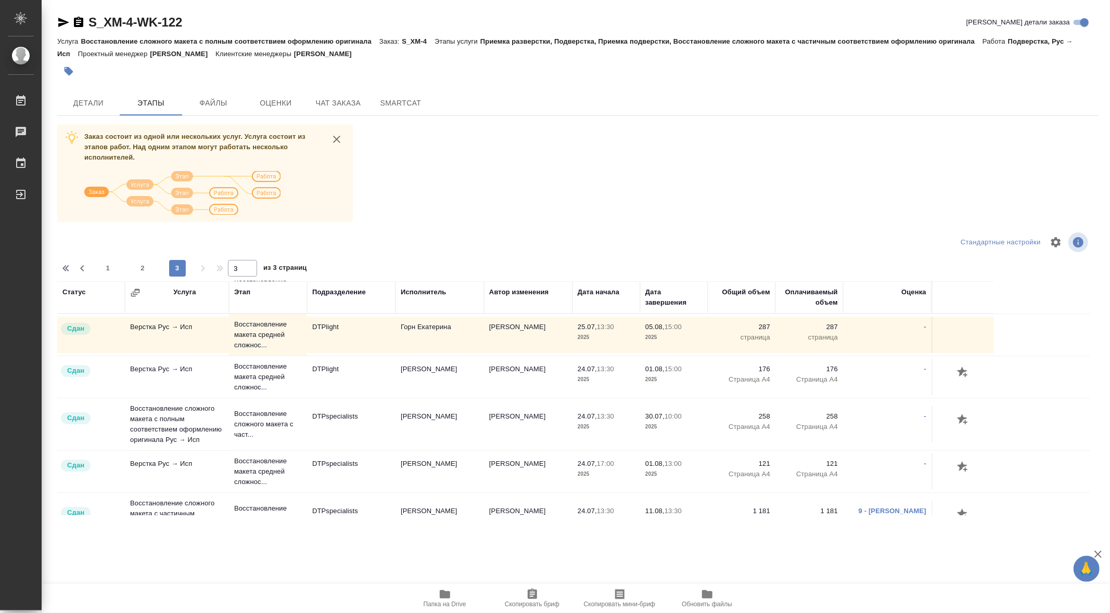
scroll to position [0, 0]
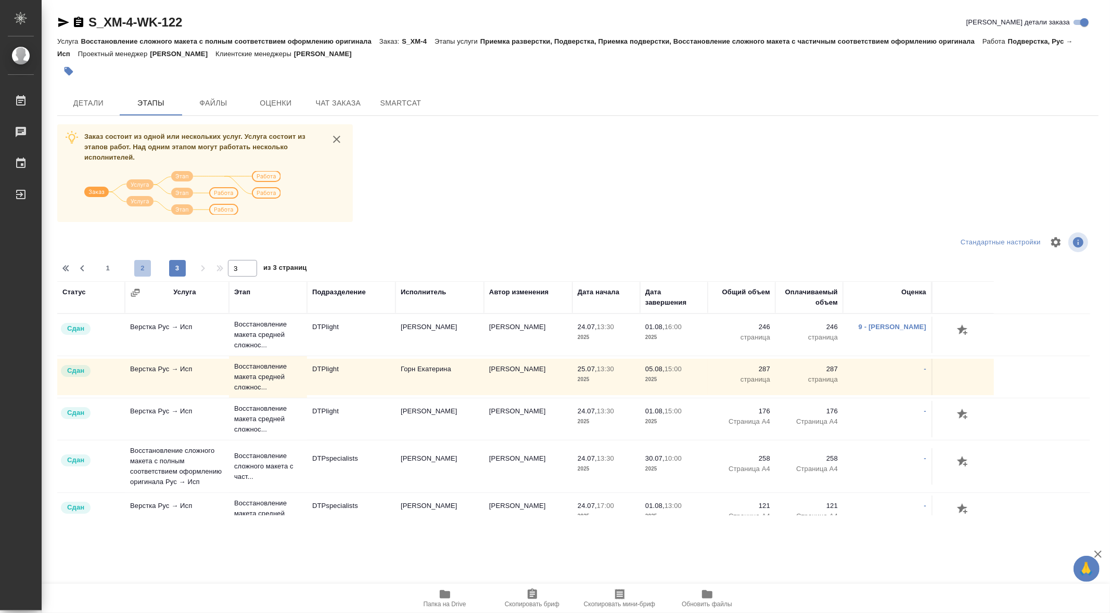
click at [142, 266] on span "2" at bounding box center [142, 268] width 17 height 10
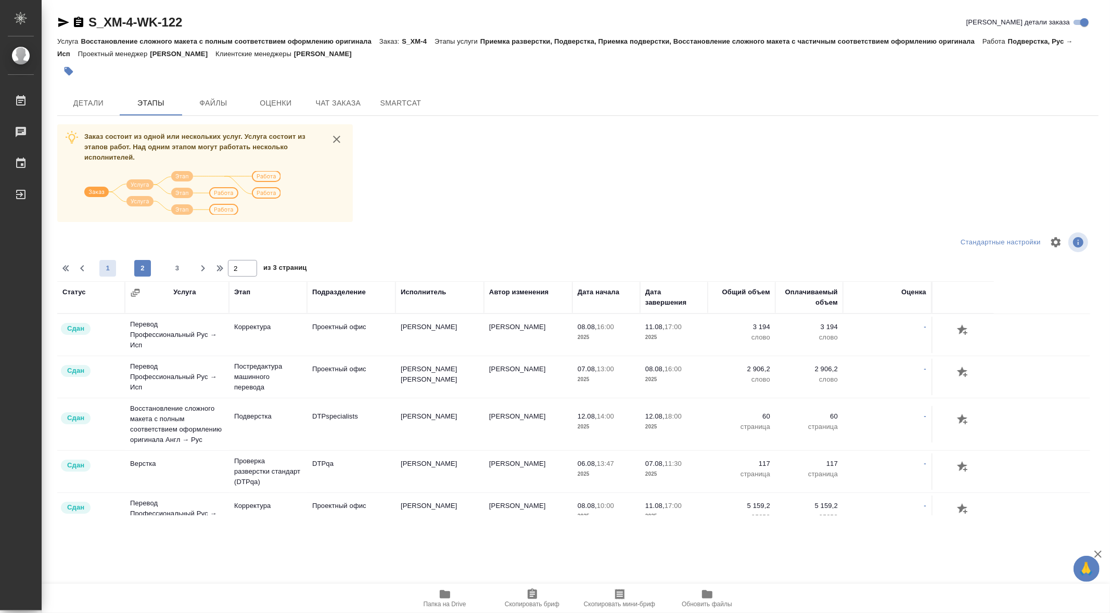
click at [109, 267] on span "1" at bounding box center [107, 268] width 17 height 10
type input "1"
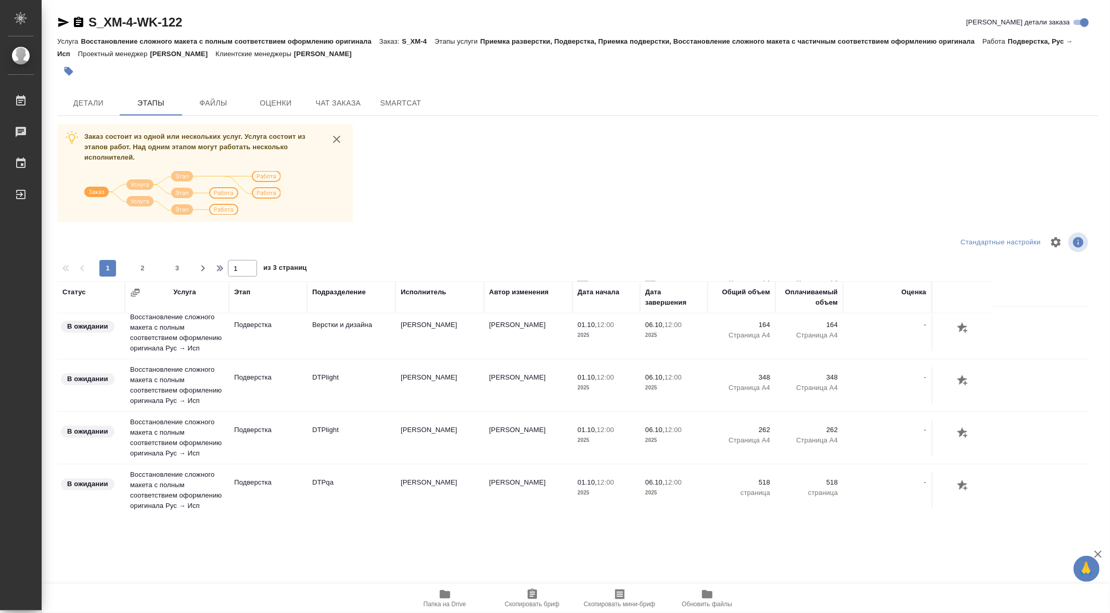
scroll to position [499, 0]
click at [475, 414] on tr "В ожидании Восстановление сложного макета с полным соответствием оформлению ори…" at bounding box center [573, 388] width 1033 height 53
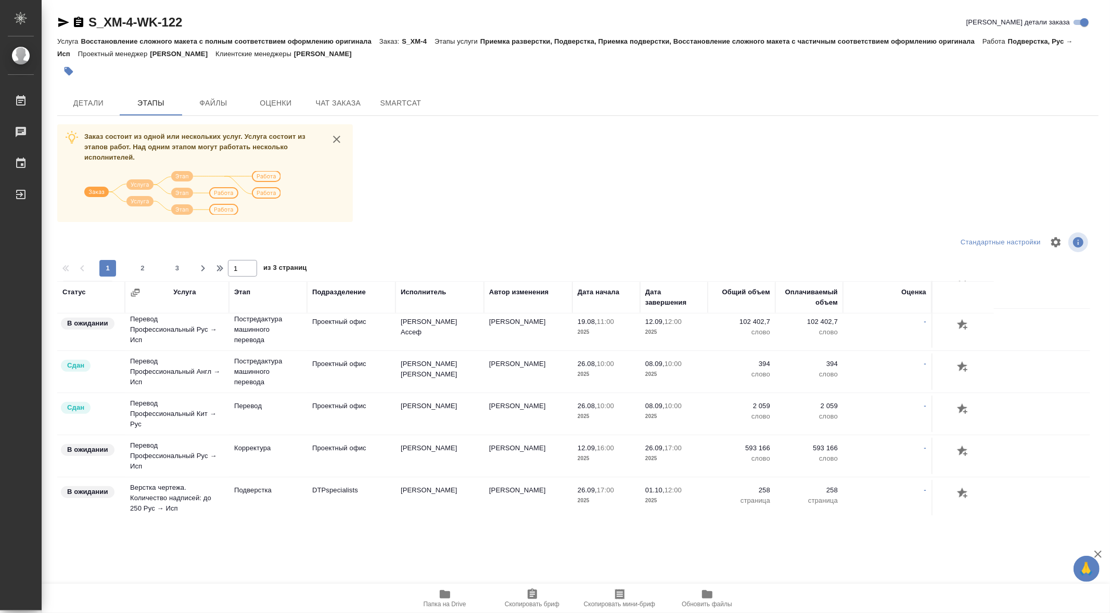
scroll to position [709, 0]
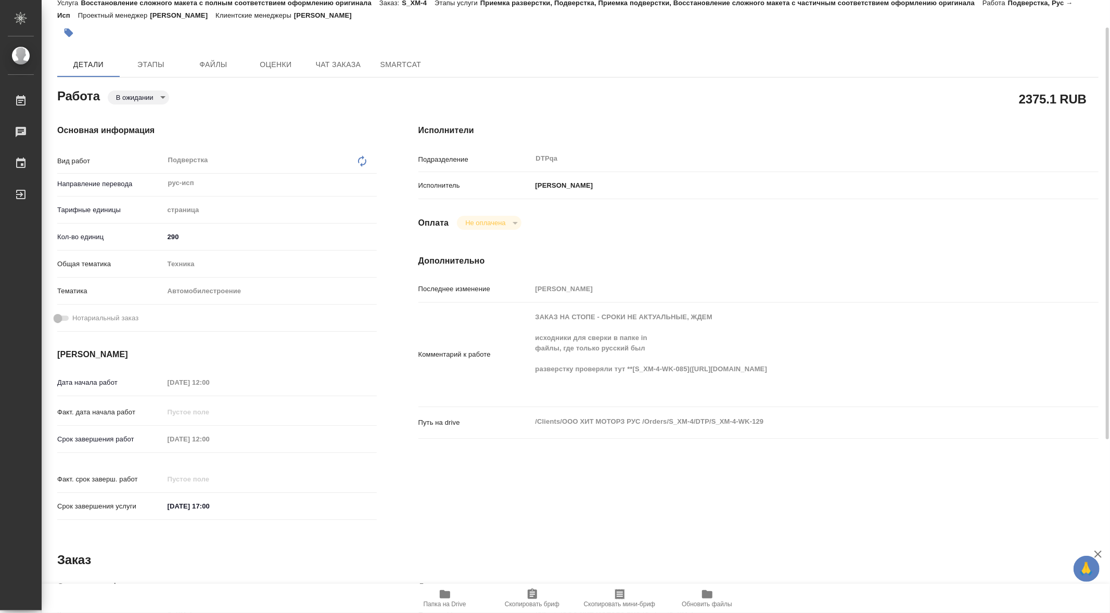
scroll to position [40, 0]
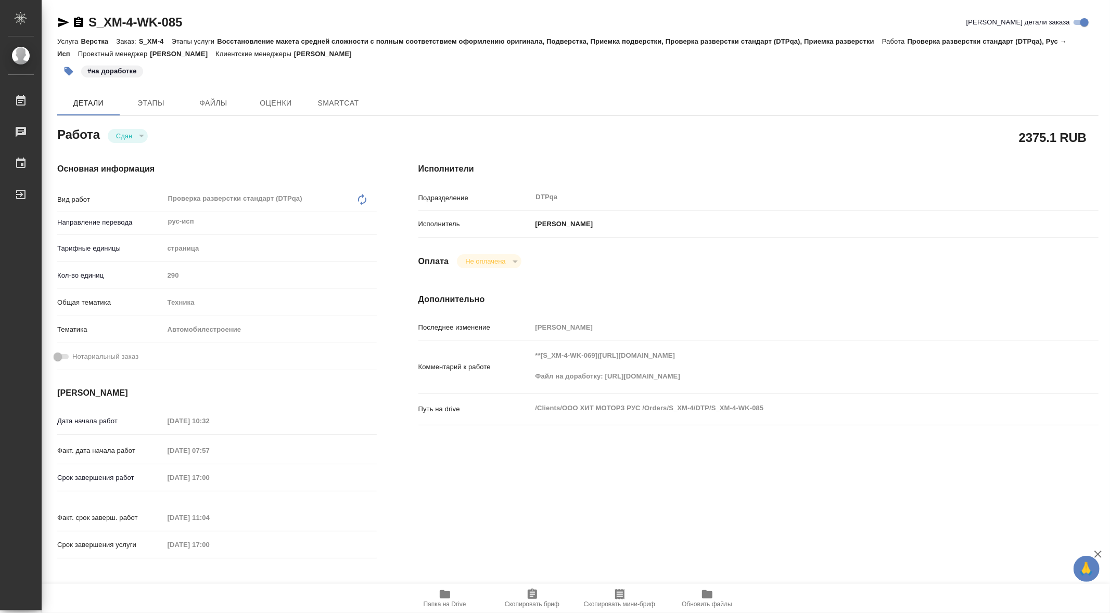
type textarea "x"
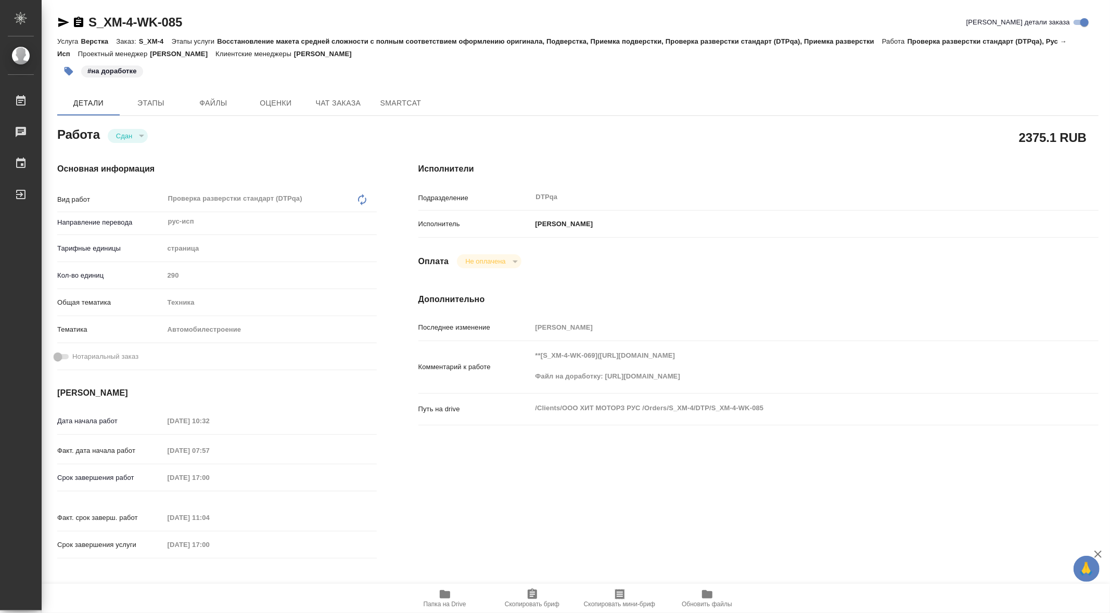
type textarea "x"
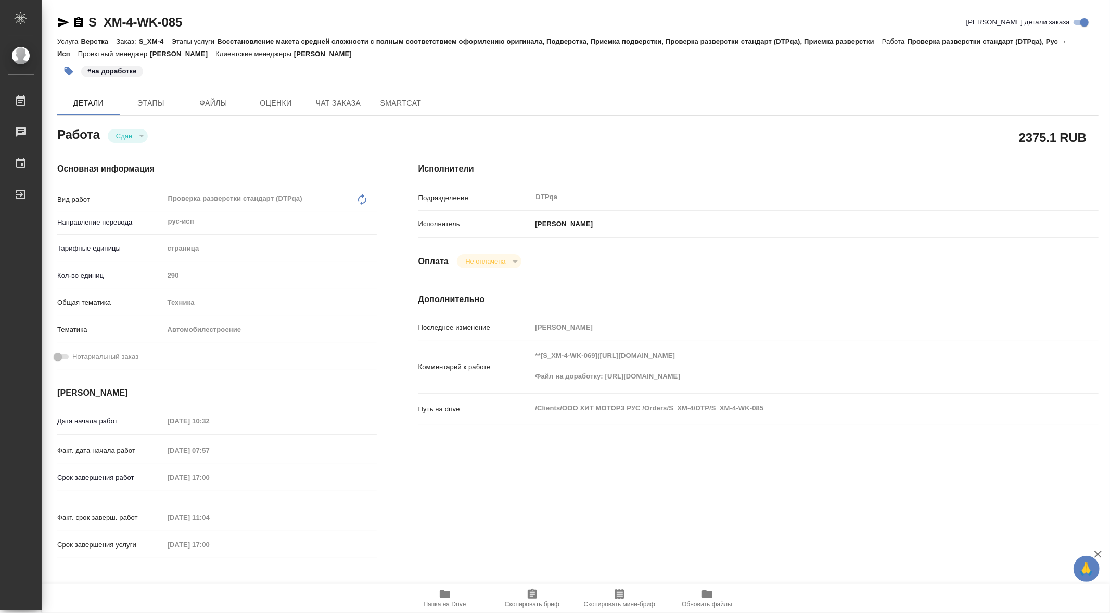
type textarea "x"
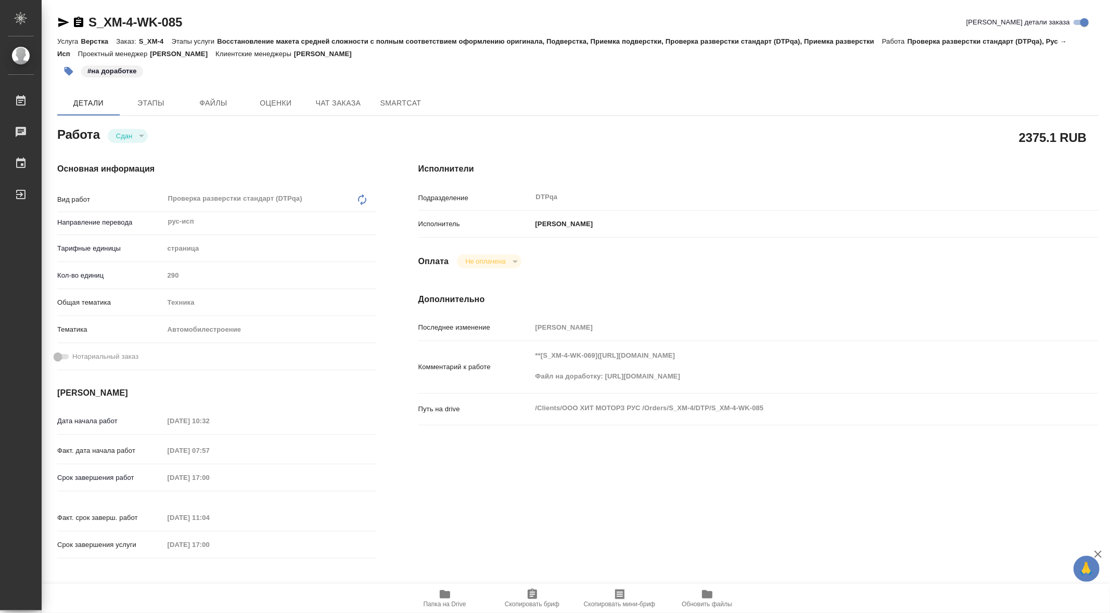
click at [445, 589] on icon "button" at bounding box center [445, 594] width 12 height 12
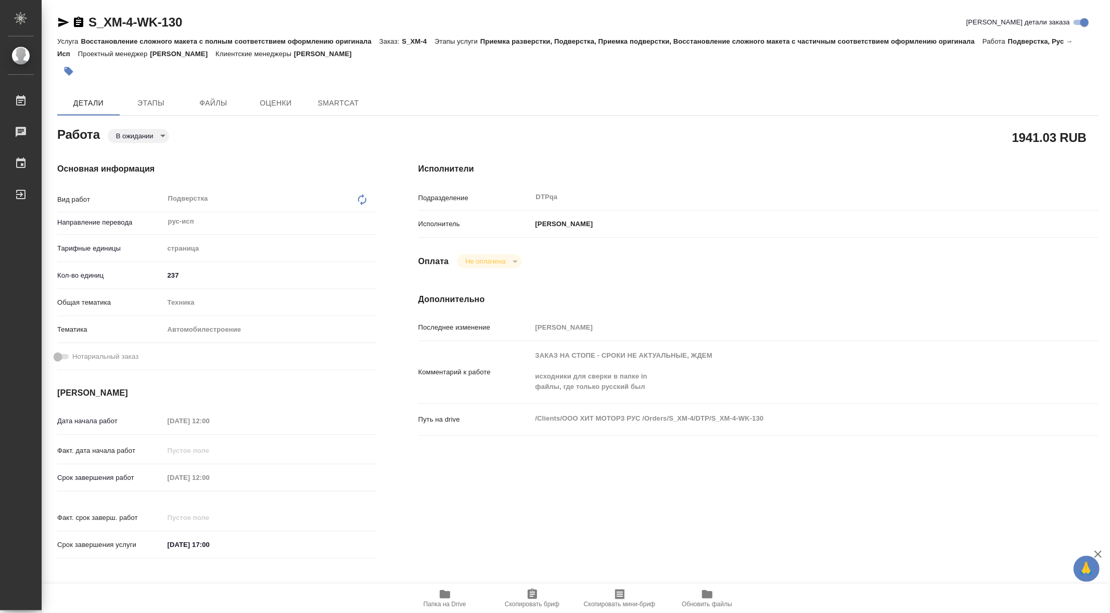
type textarea "x"
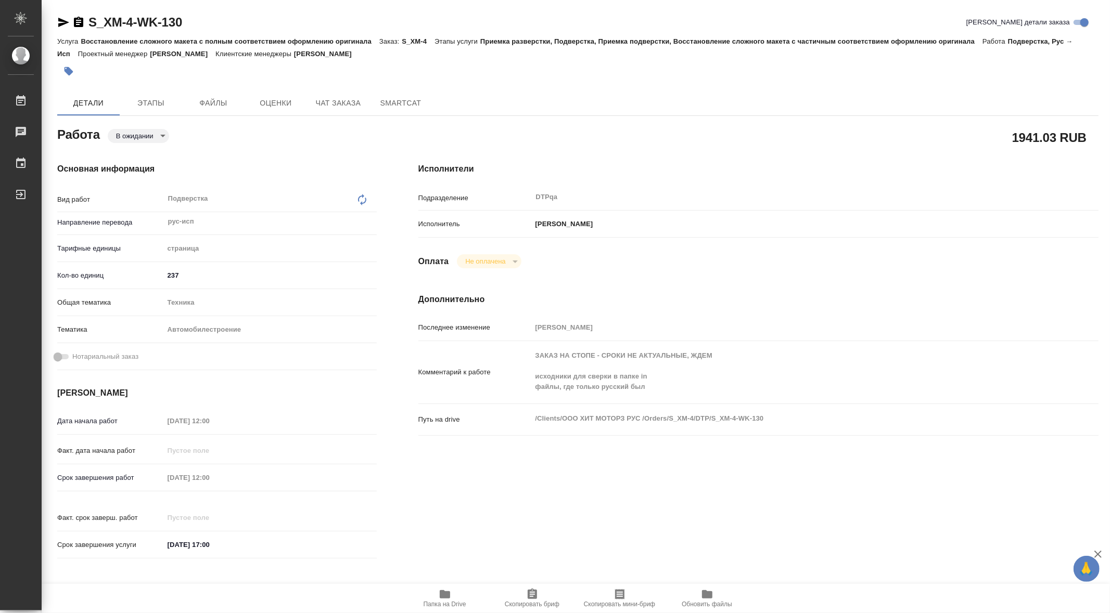
type textarea "x"
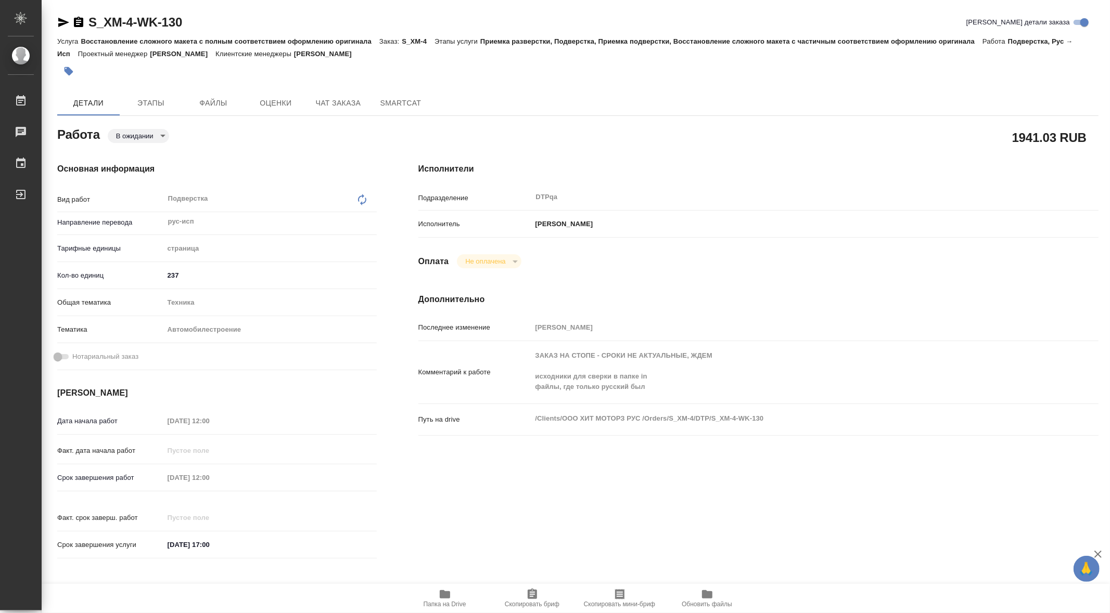
type textarea "x"
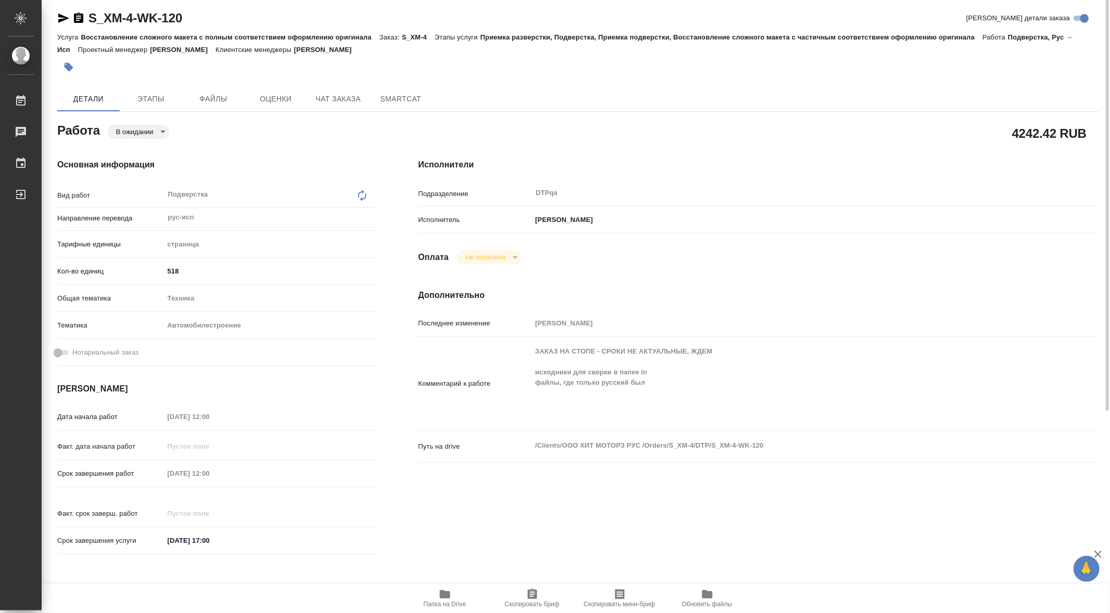
scroll to position [15, 0]
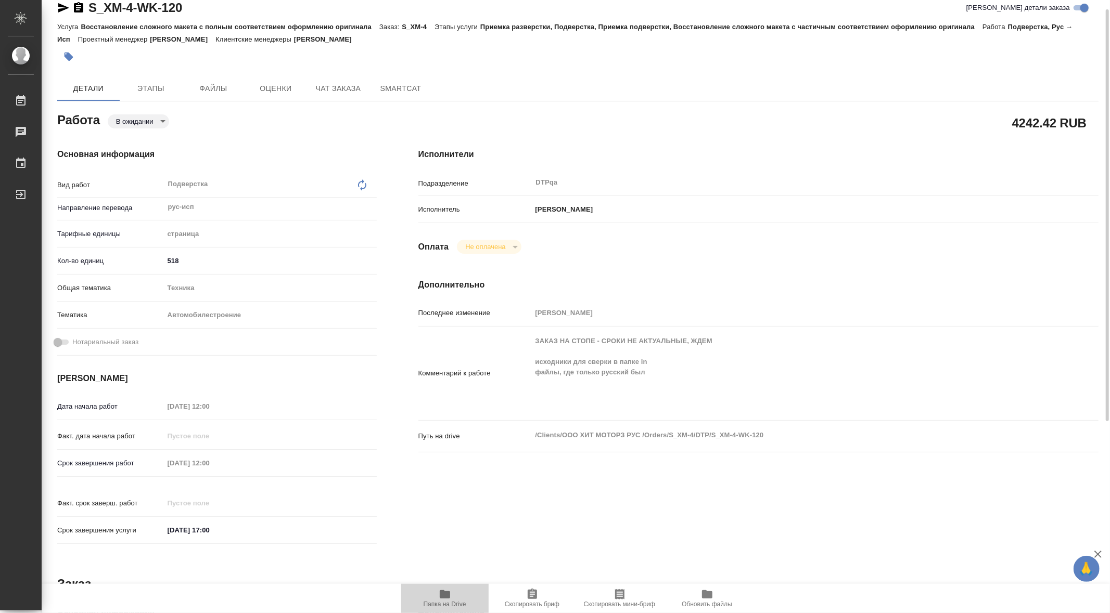
click at [453, 594] on span "Папка на Drive" at bounding box center [444, 598] width 75 height 20
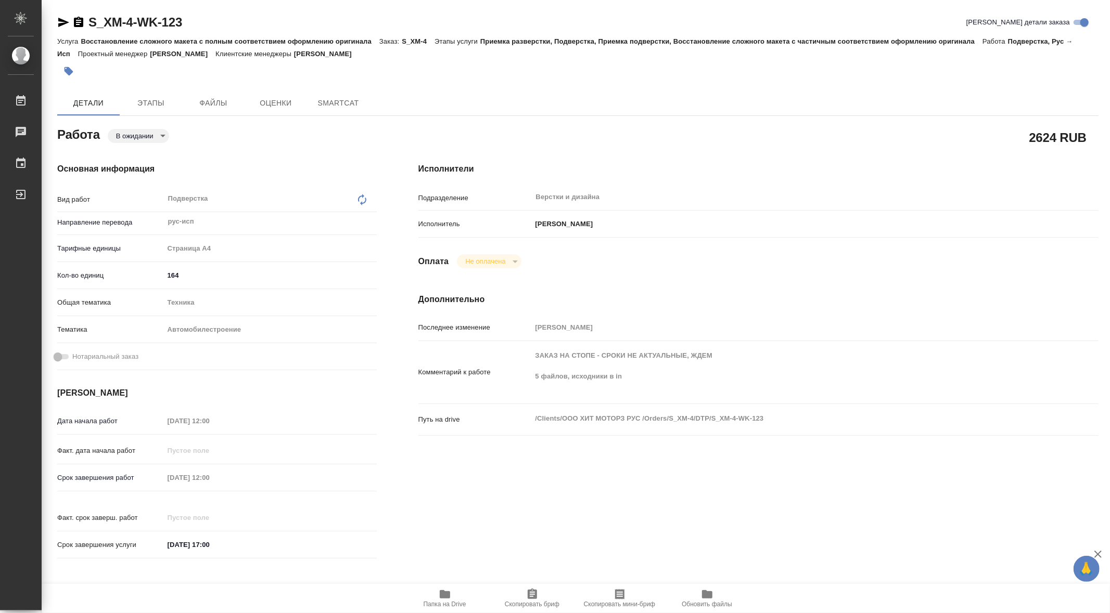
type textarea "x"
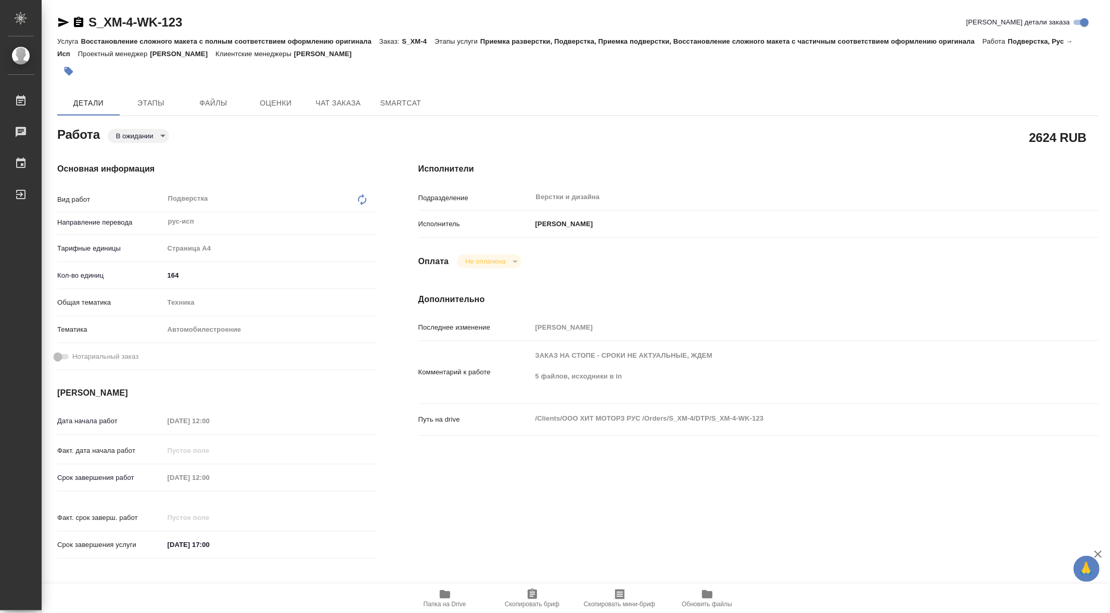
type textarea "x"
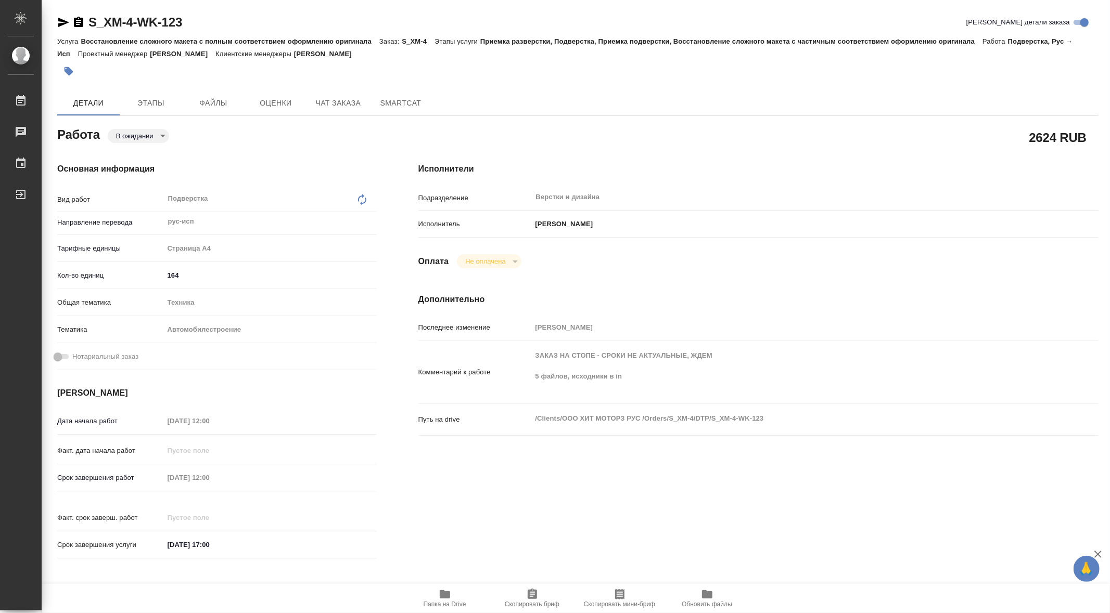
type textarea "x"
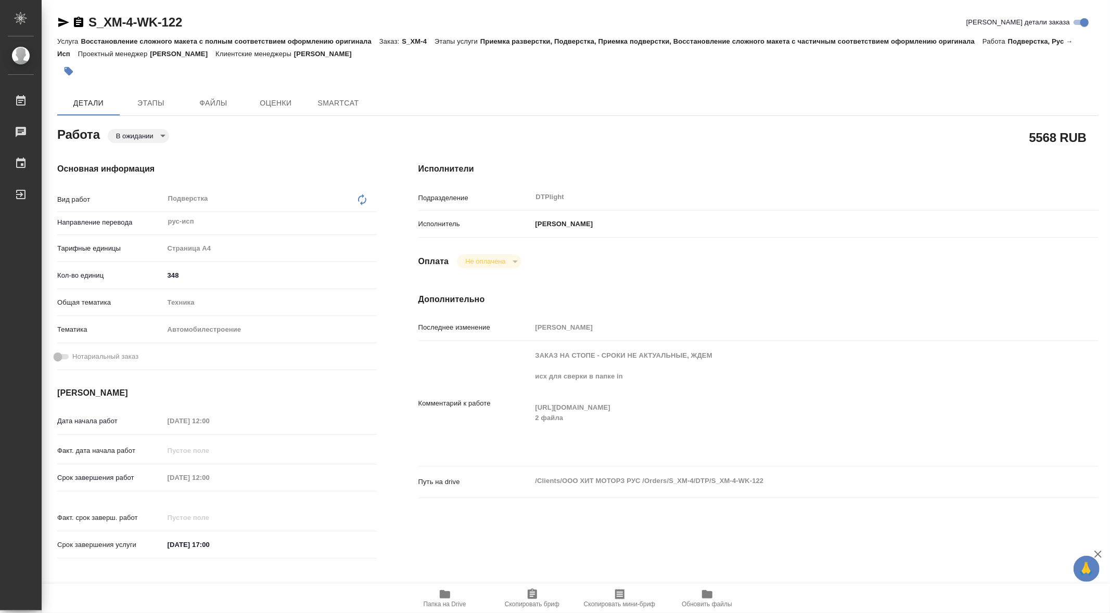
type textarea "x"
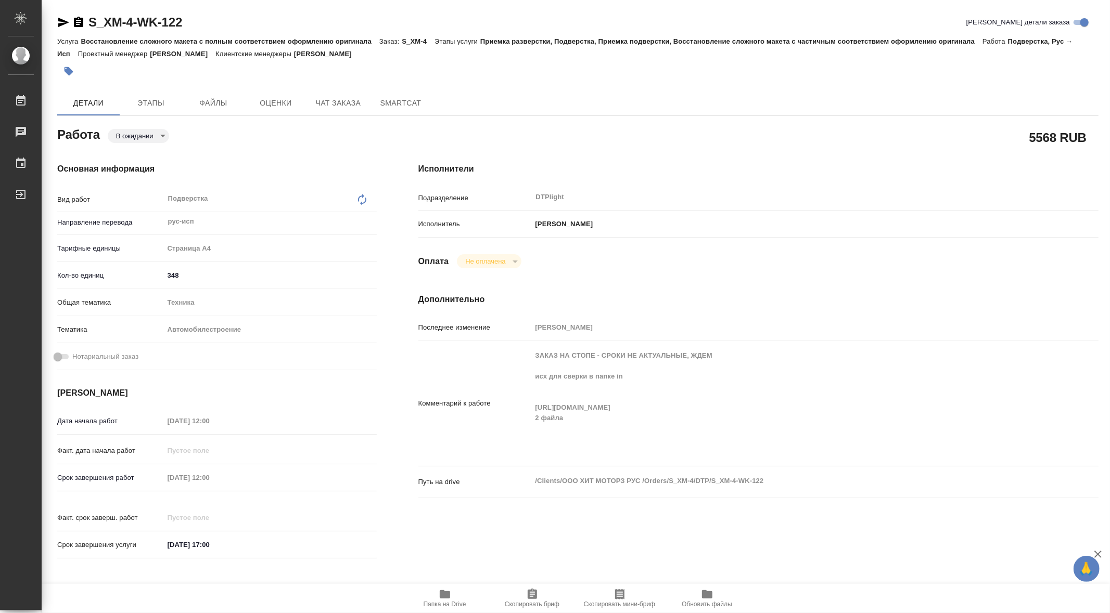
type textarea "x"
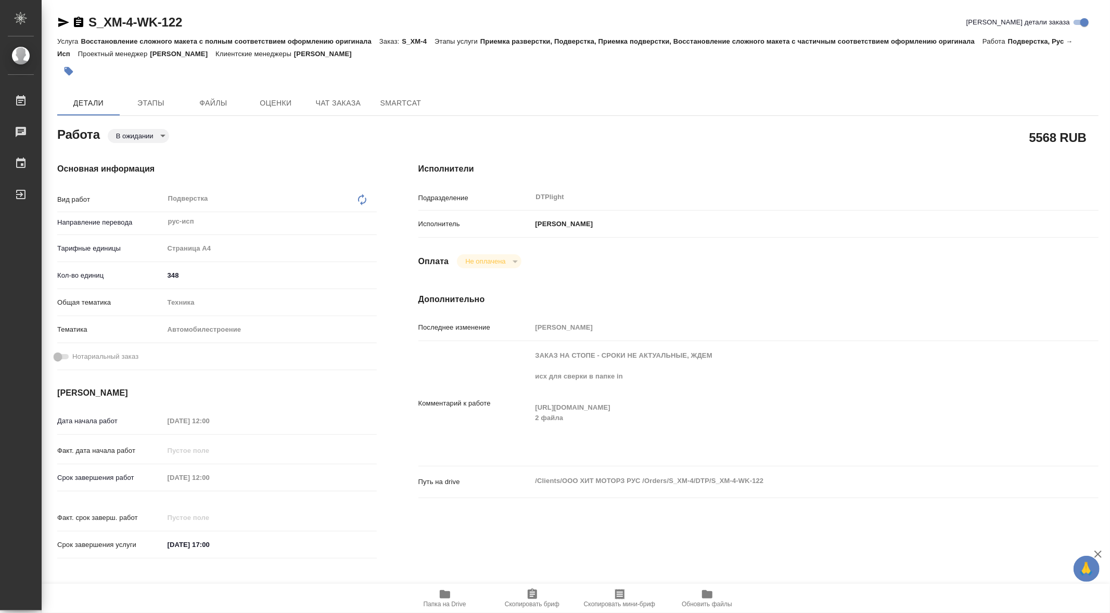
type textarea "x"
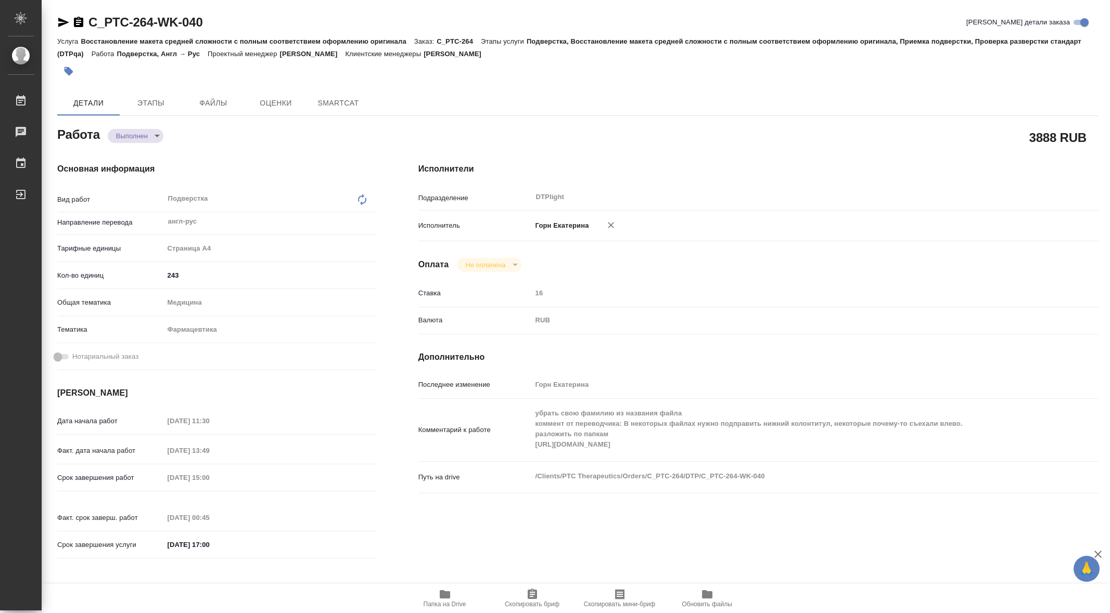
type textarea "x"
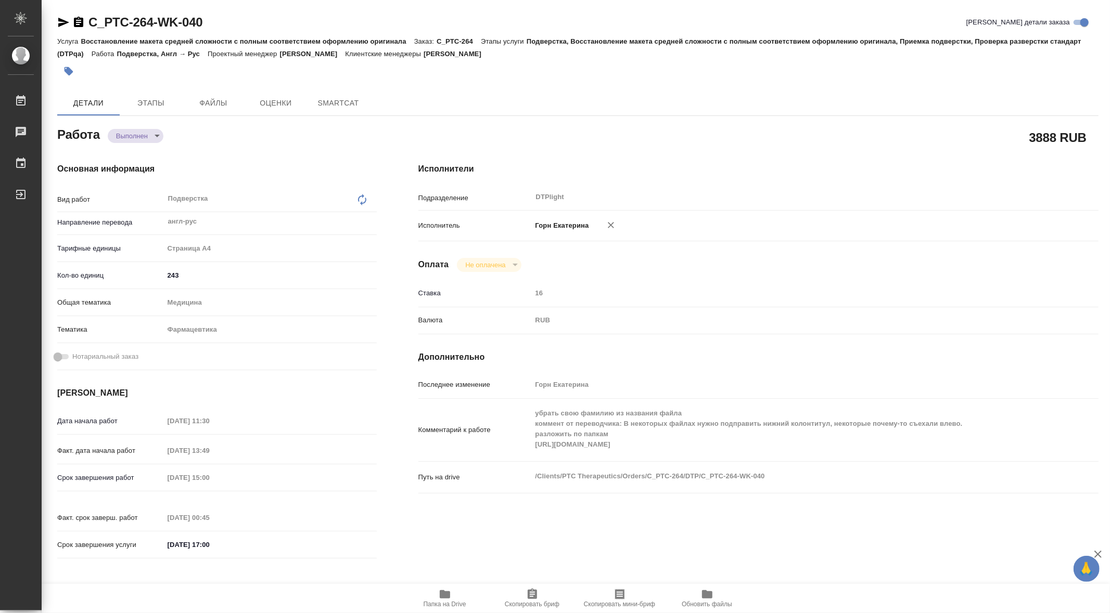
type textarea "x"
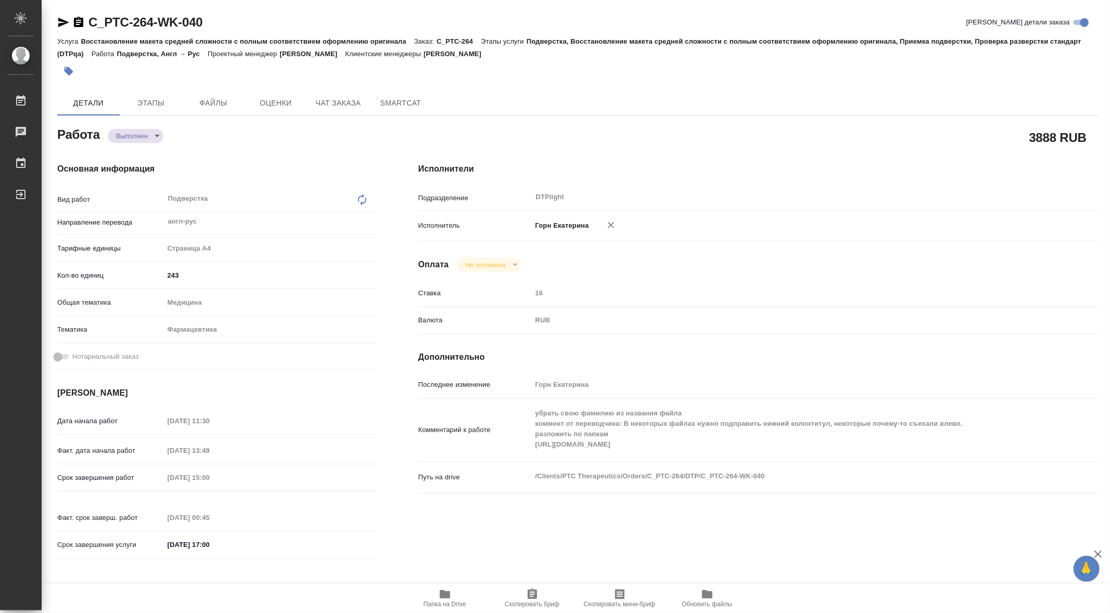
type textarea "x"
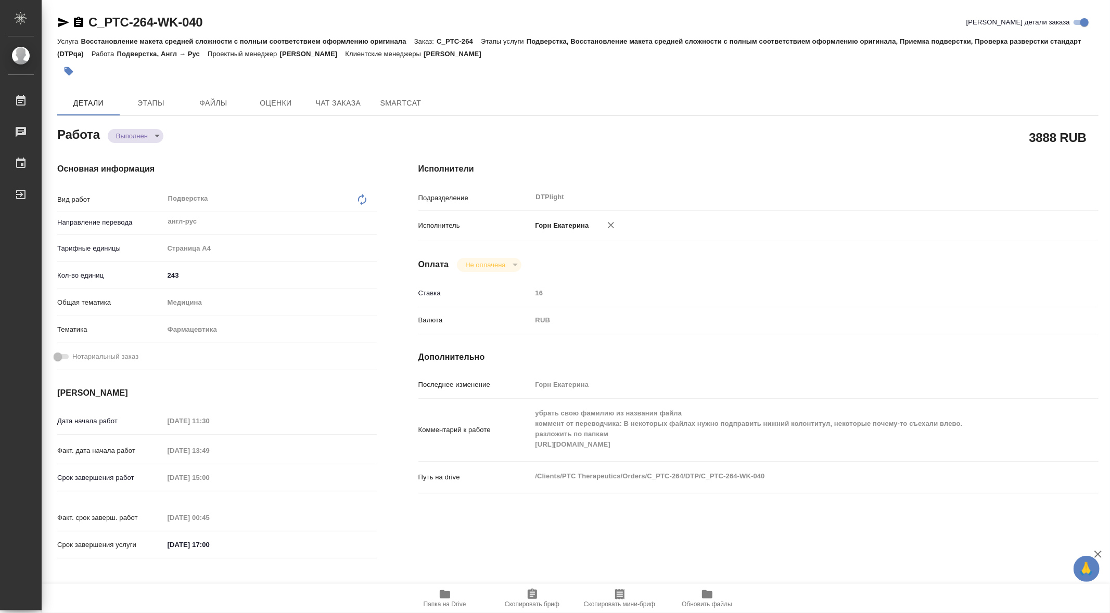
type textarea "x"
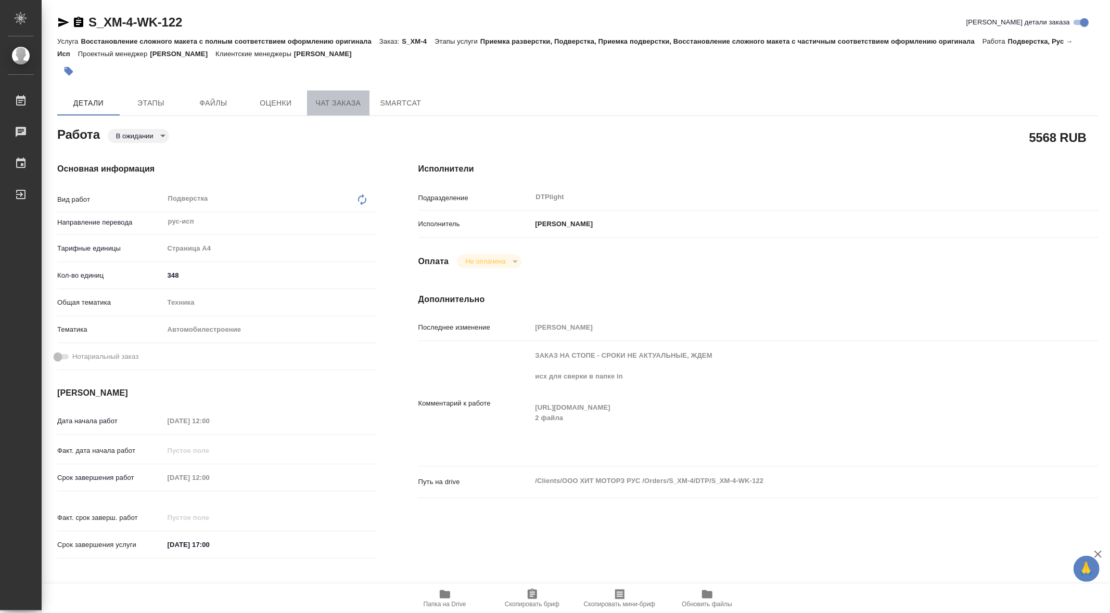
click at [341, 100] on span "Чат заказа" at bounding box center [338, 103] width 50 height 13
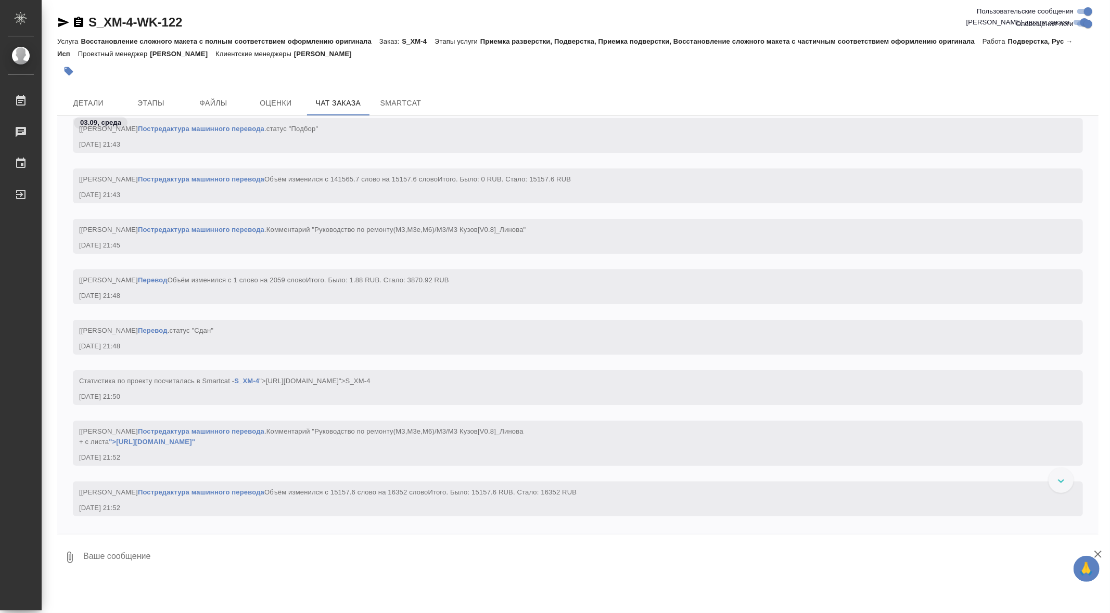
scroll to position [81396, 0]
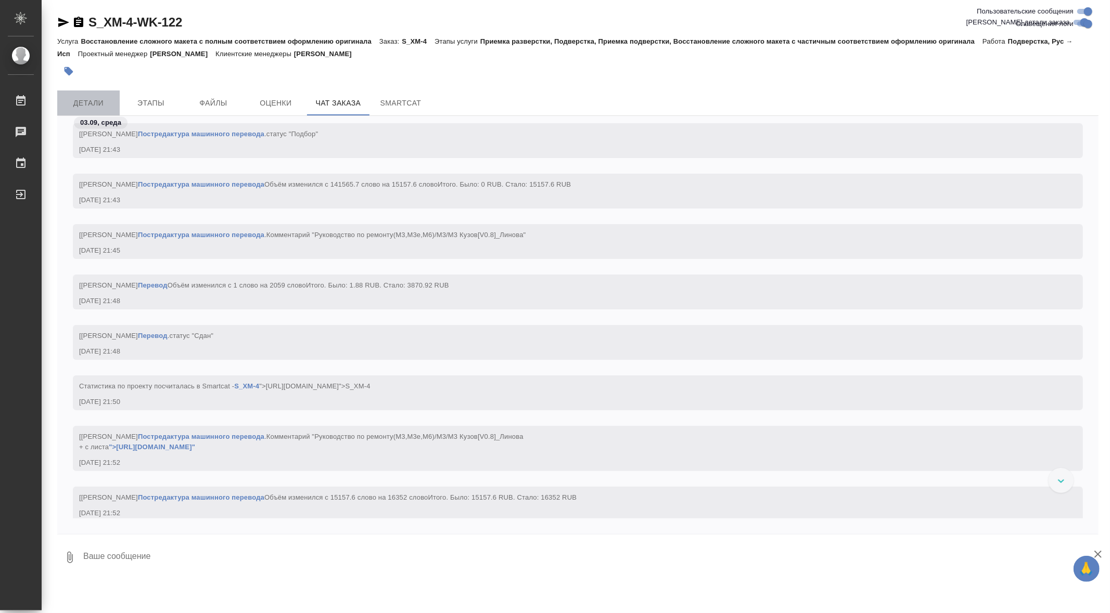
click at [85, 100] on span "Детали" at bounding box center [88, 103] width 50 height 13
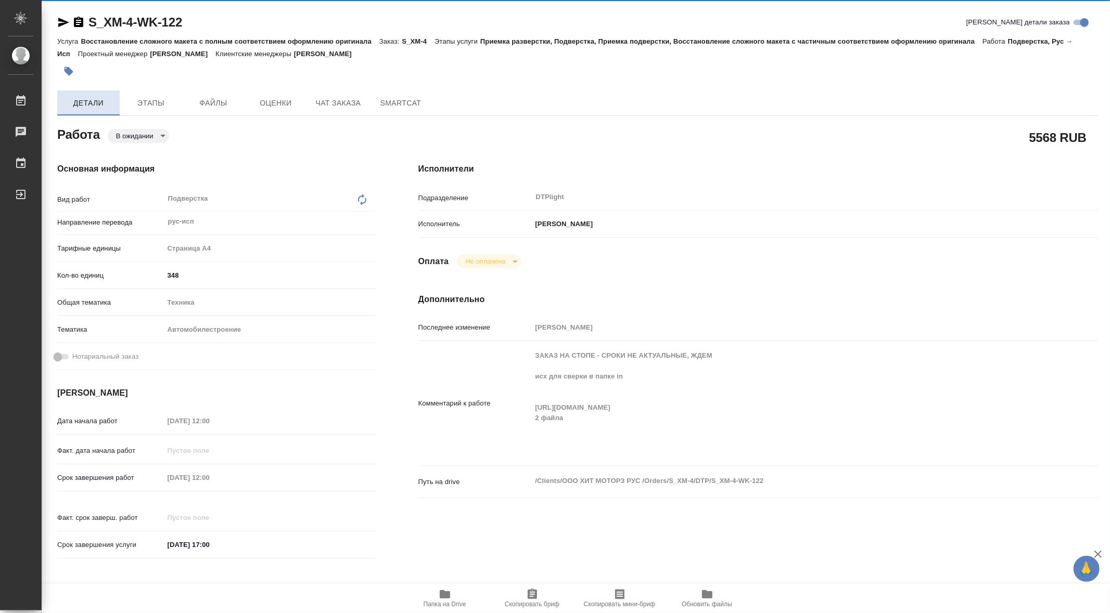
type textarea "x"
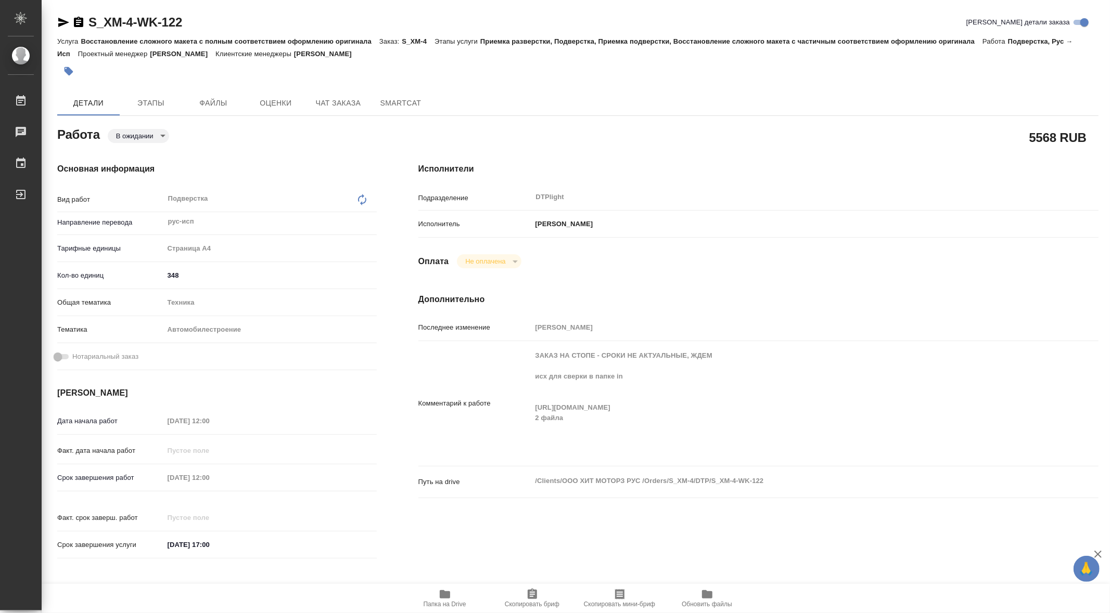
type textarea "x"
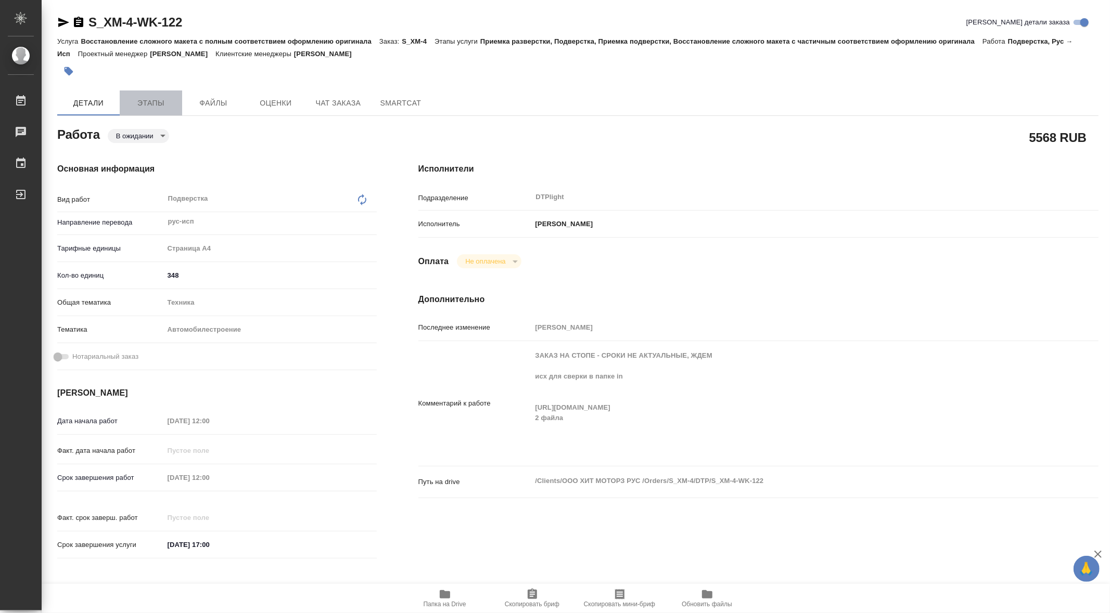
click at [145, 102] on span "Этапы" at bounding box center [151, 103] width 50 height 13
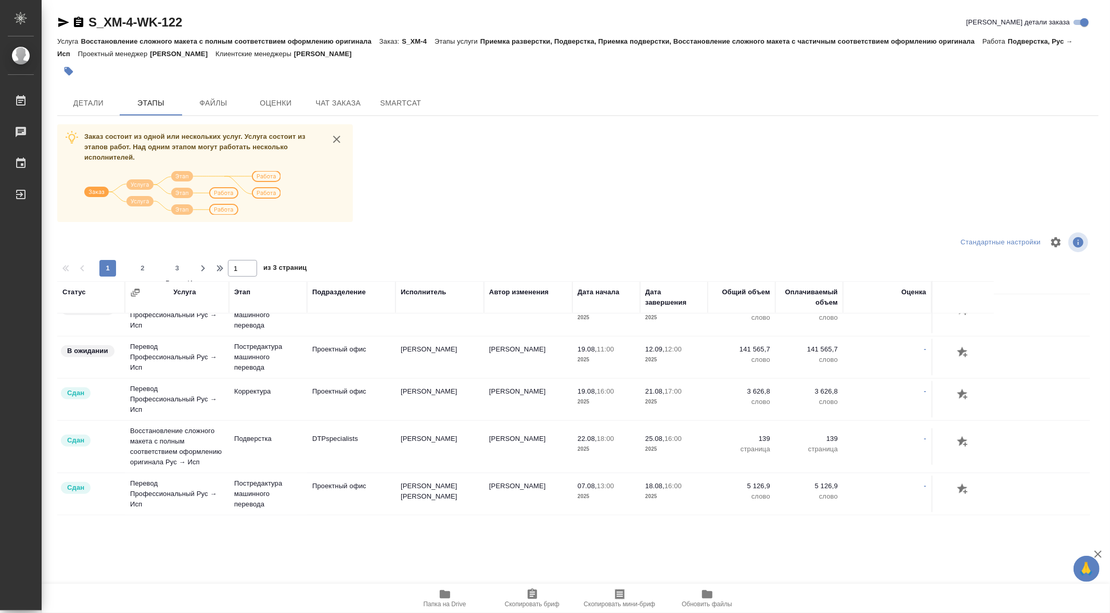
scroll to position [1117, 0]
click at [142, 268] on span "2" at bounding box center [142, 268] width 17 height 10
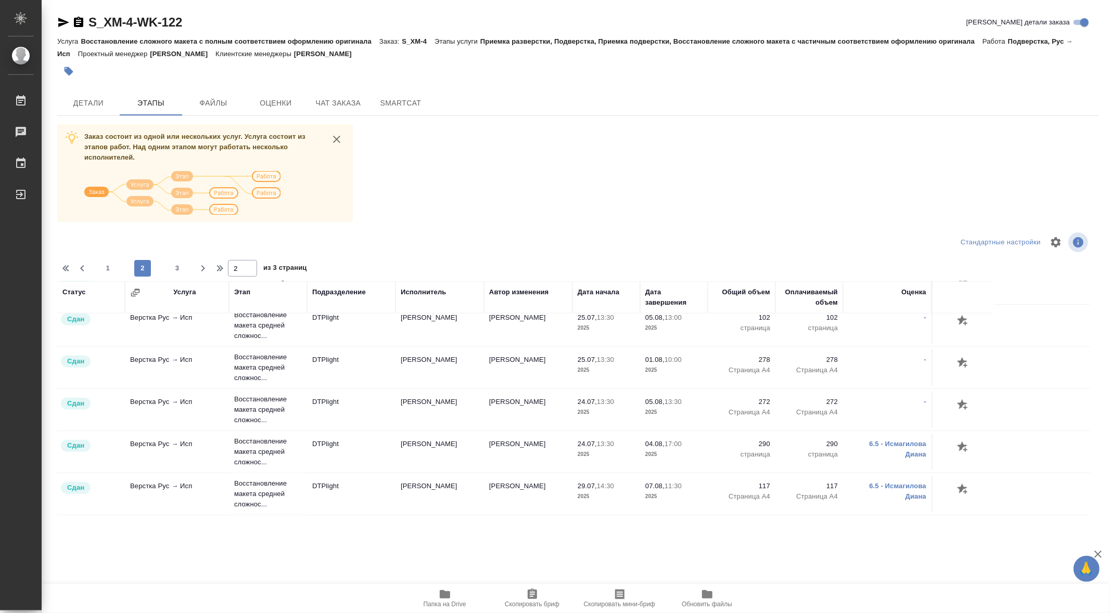
scroll to position [956, 0]
click at [176, 268] on span "3" at bounding box center [177, 268] width 17 height 10
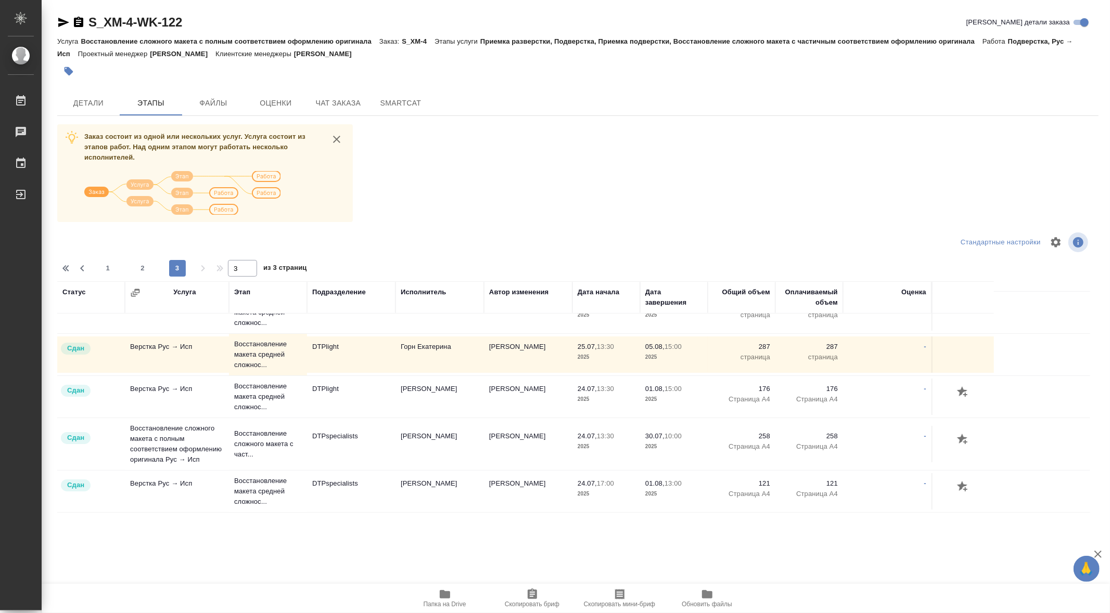
scroll to position [0, 0]
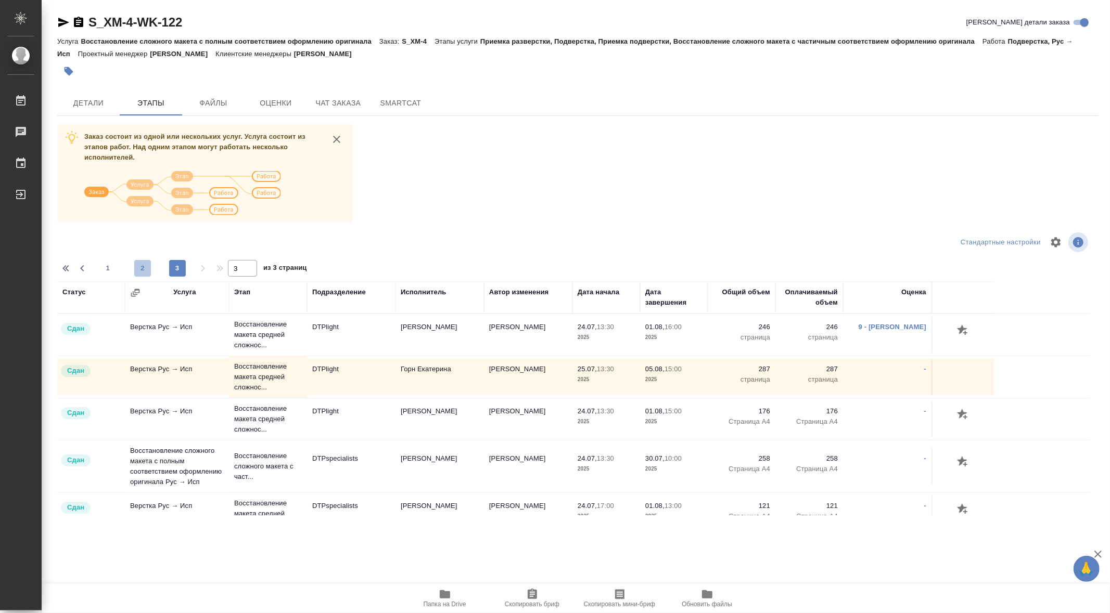
click at [140, 265] on span "2" at bounding box center [142, 268] width 17 height 10
type input "2"
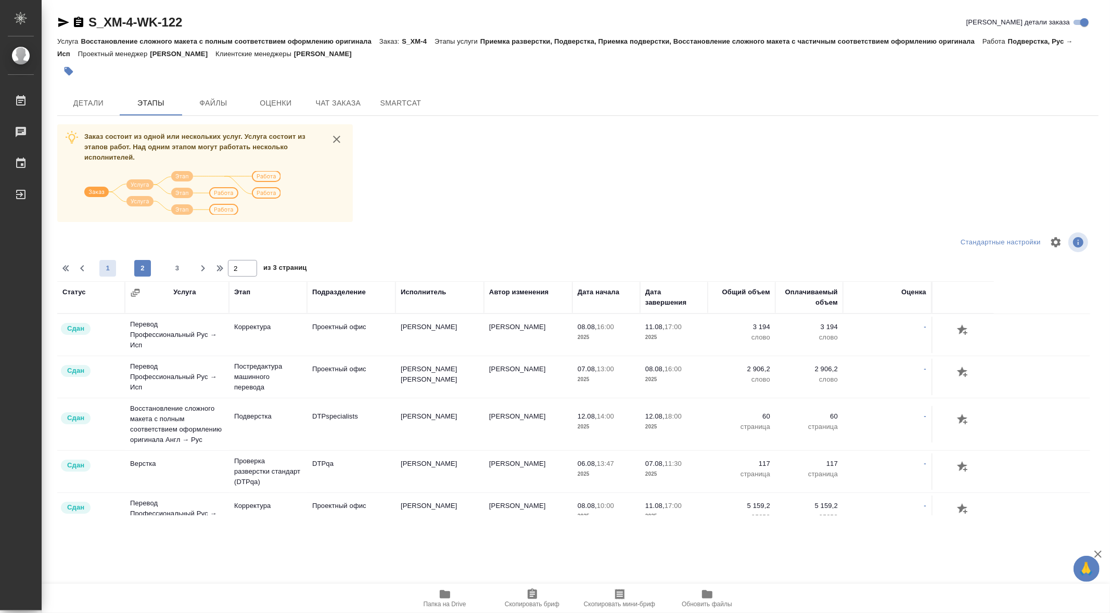
click at [106, 266] on span "1" at bounding box center [107, 268] width 17 height 10
type input "1"
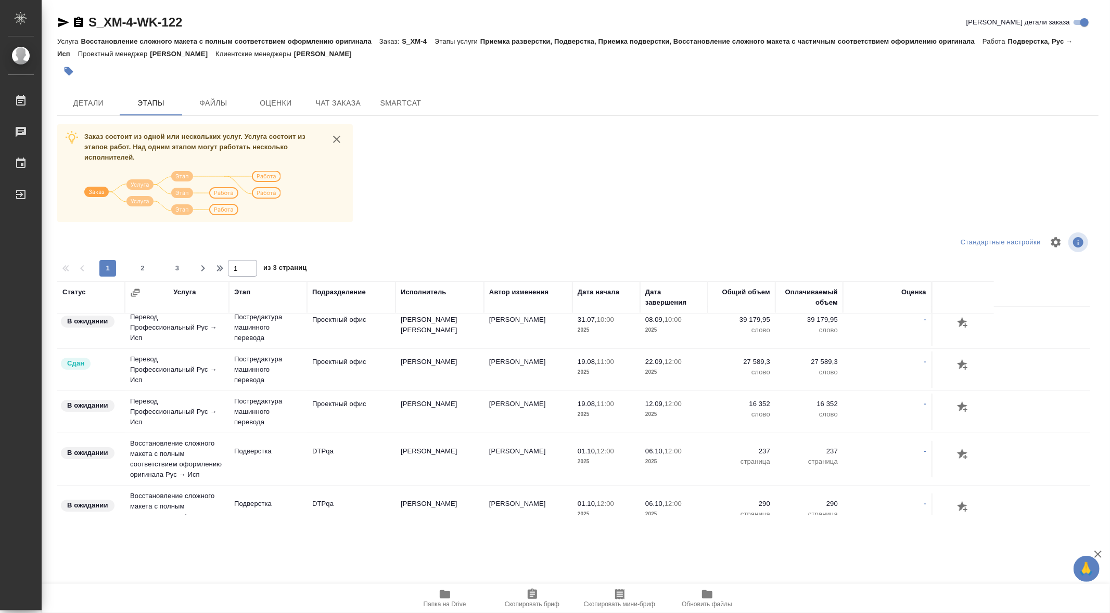
scroll to position [8, 0]
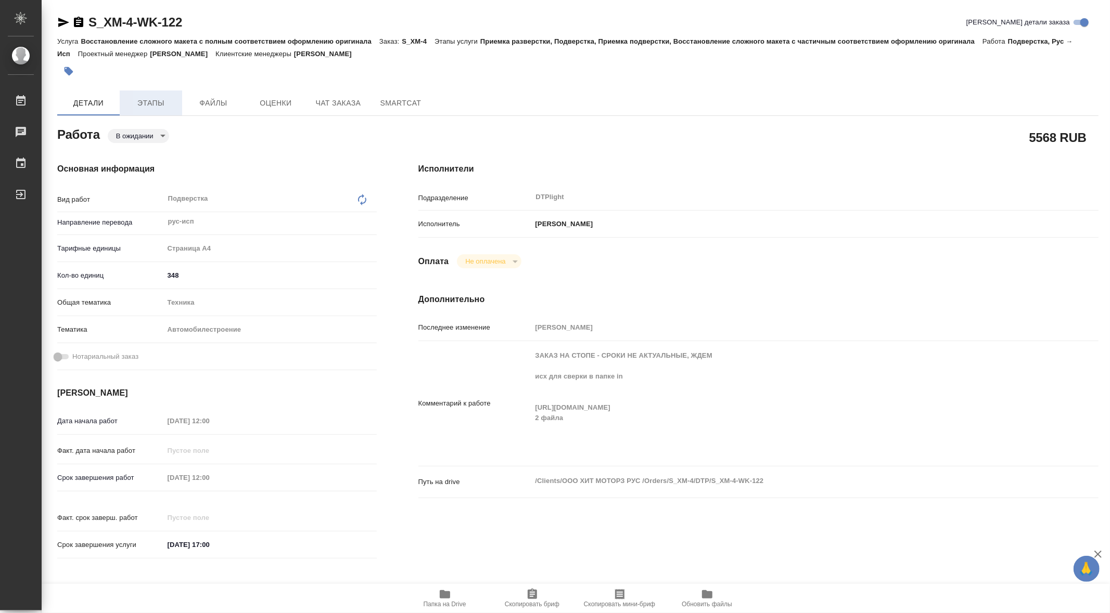
click at [138, 102] on span "Этапы" at bounding box center [151, 103] width 50 height 13
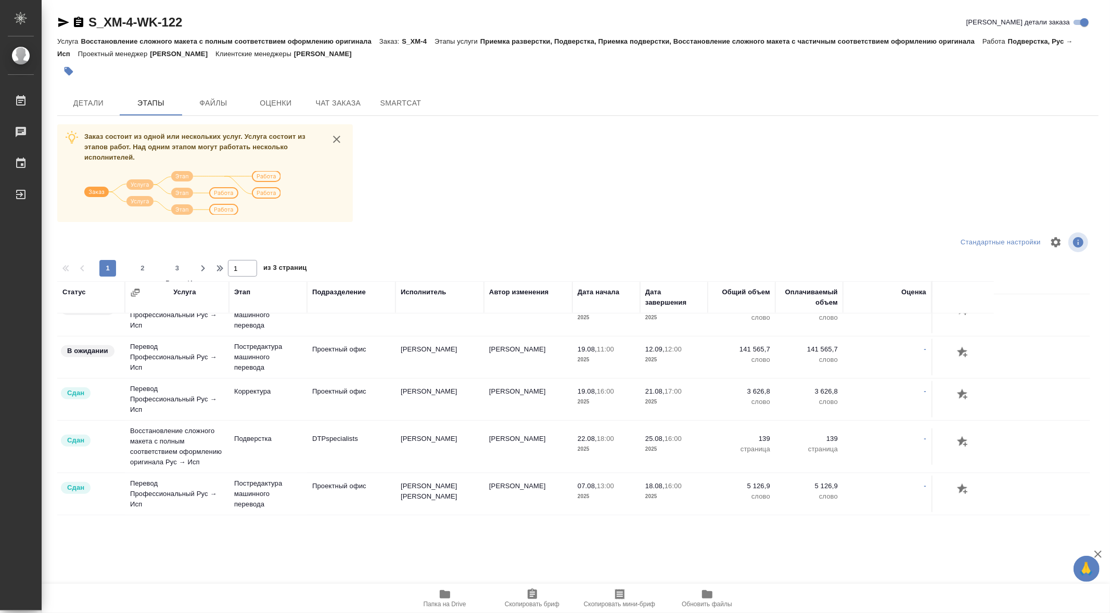
scroll to position [1117, 0]
click at [139, 263] on button "2" at bounding box center [142, 268] width 17 height 17
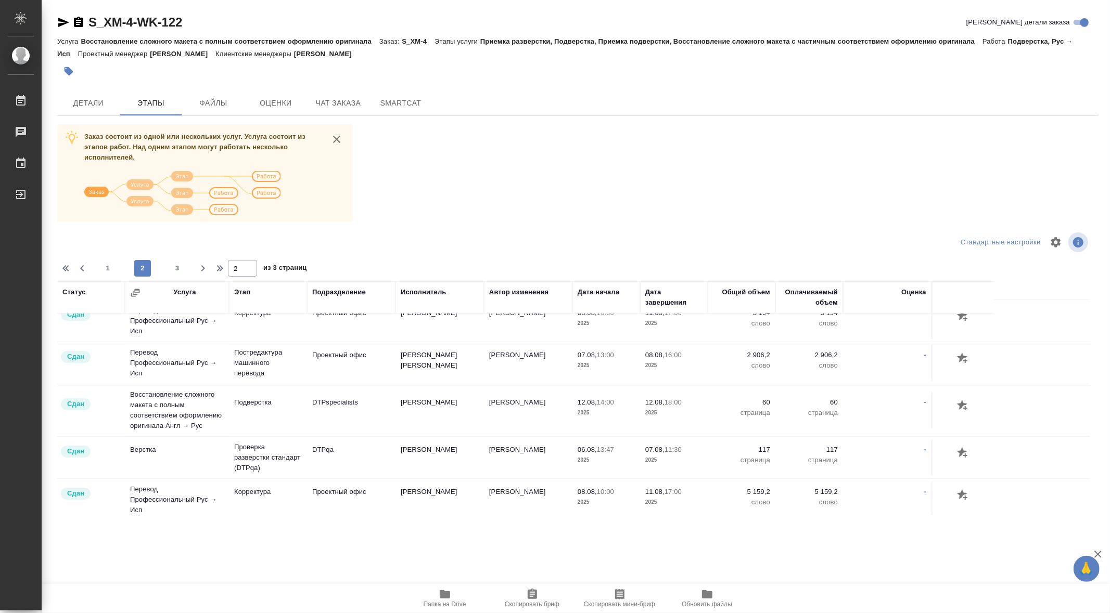
scroll to position [0, 0]
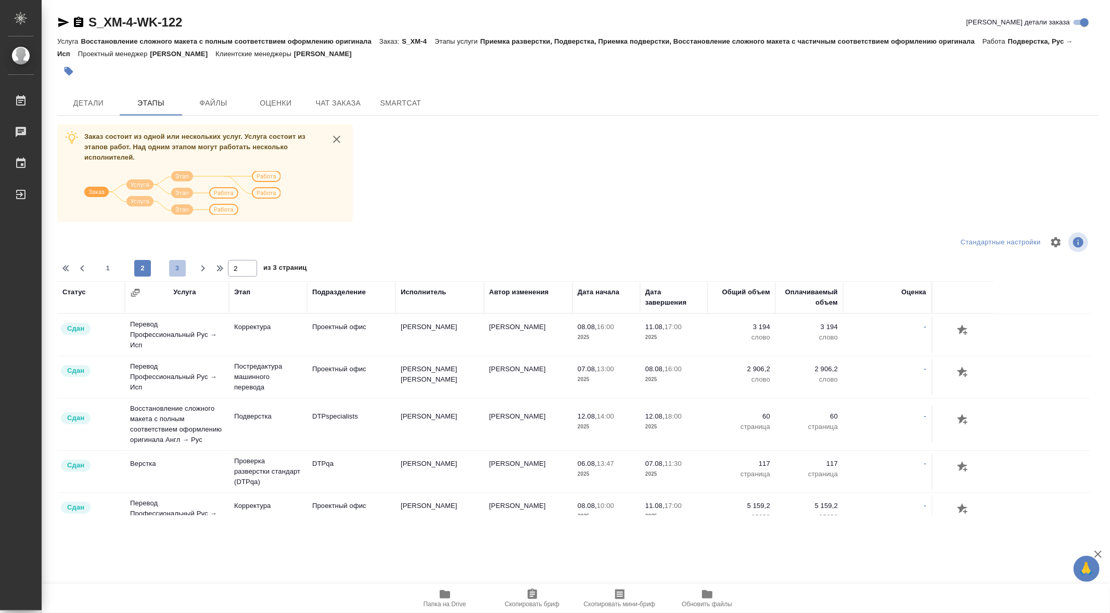
click at [178, 261] on button "3" at bounding box center [177, 268] width 17 height 17
type input "3"
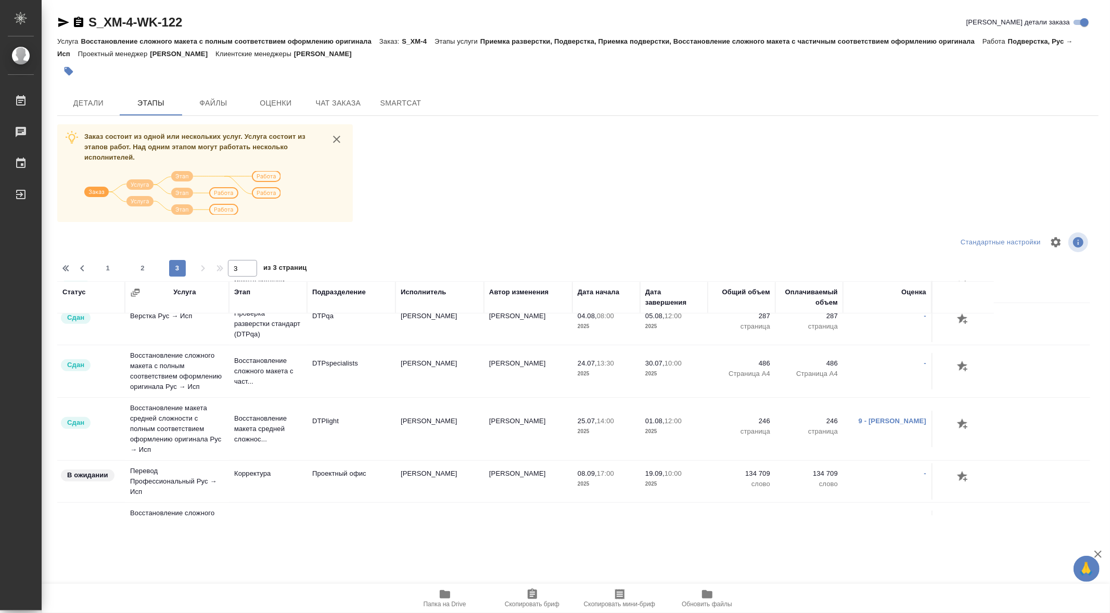
scroll to position [452, 0]
